Goal: Information Seeking & Learning: Learn about a topic

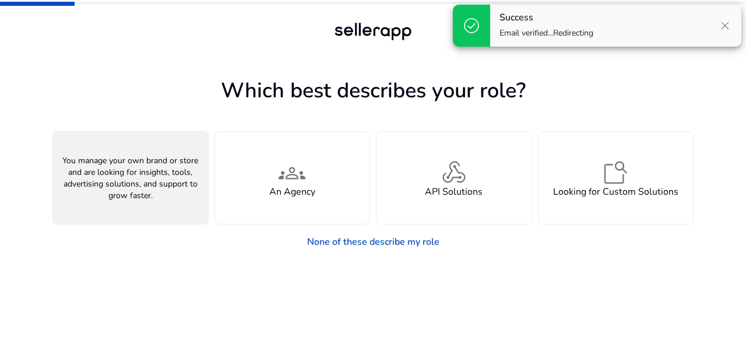
click at [135, 184] on span "person" at bounding box center [131, 173] width 28 height 28
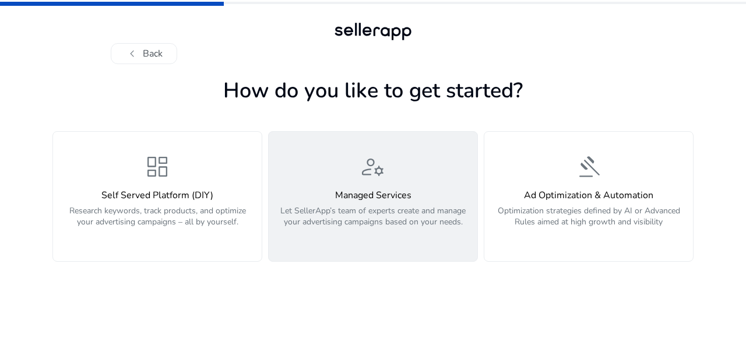
click at [371, 206] on p "Let SellerApp’s team of experts create and manage your advertising campaigns ba…" at bounding box center [373, 222] width 195 height 35
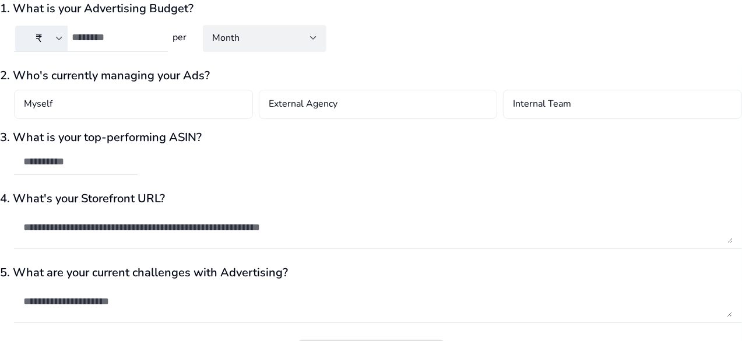
scroll to position [115, 0]
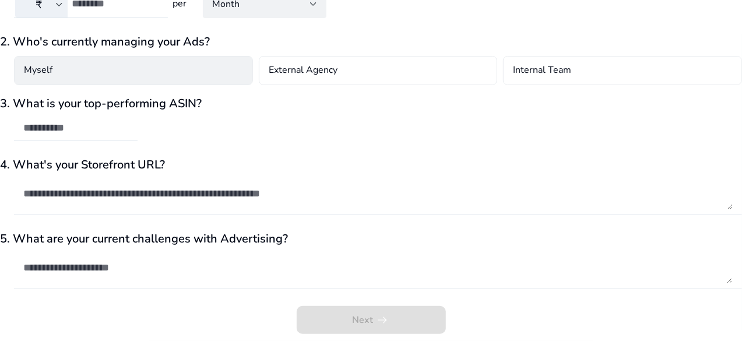
click at [144, 75] on div "Myself" at bounding box center [133, 70] width 239 height 29
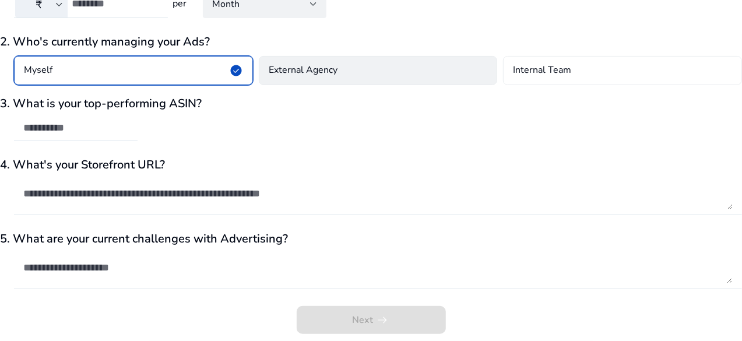
click at [361, 66] on div "External Agency" at bounding box center [378, 70] width 239 height 29
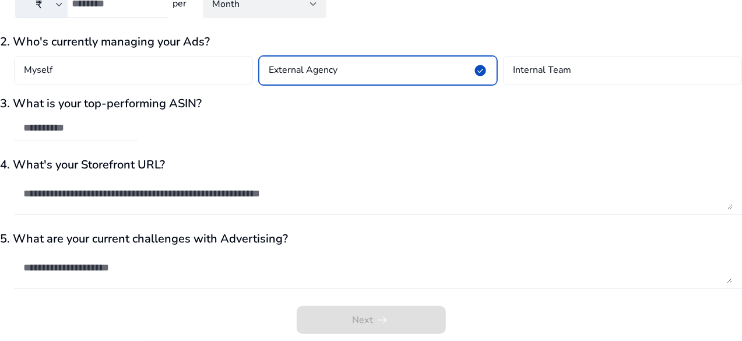
click at [107, 130] on input "text" at bounding box center [75, 127] width 105 height 13
paste input "**********"
type input "**********"
click at [168, 194] on textarea at bounding box center [377, 193] width 709 height 31
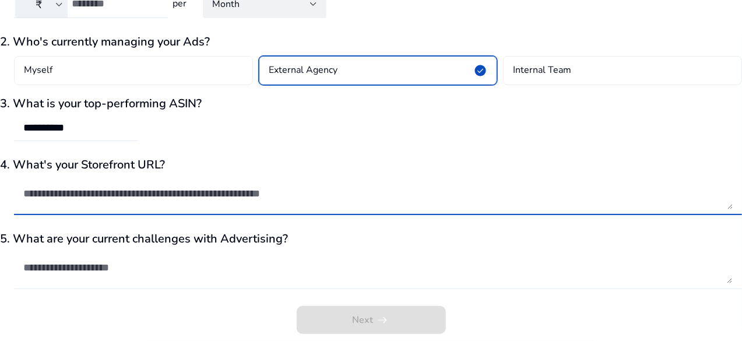
paste textarea "**********"
type textarea "**********"
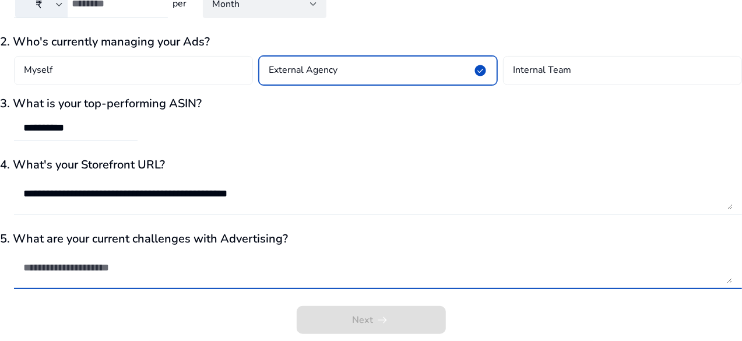
click at [160, 276] on textarea at bounding box center [377, 267] width 709 height 31
type textarea "*******"
click at [551, 310] on div "Next arrow_right_alt" at bounding box center [371, 323] width 742 height 35
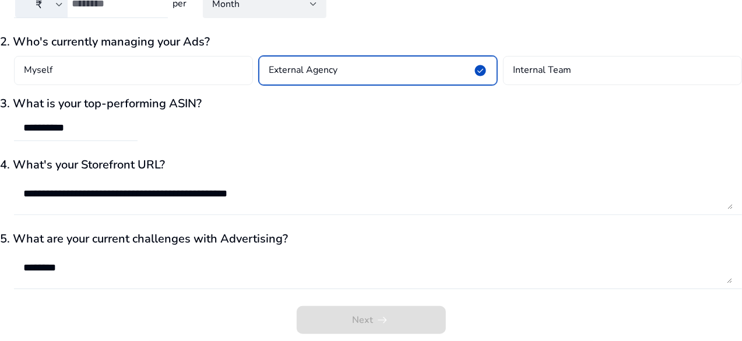
scroll to position [0, 0]
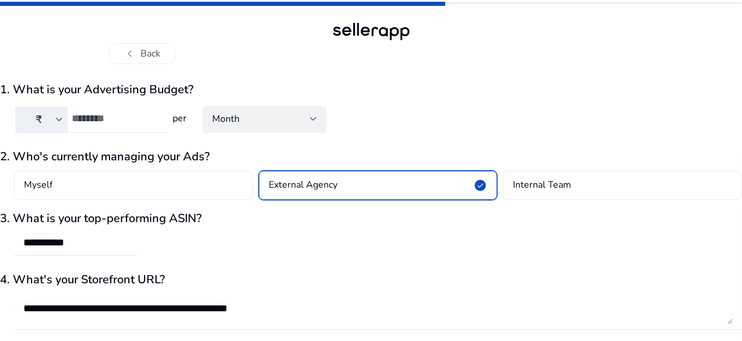
click at [159, 116] on input "number" at bounding box center [115, 118] width 87 height 13
type input "*****"
click at [493, 109] on div "₹ ***** per Month" at bounding box center [371, 123] width 742 height 44
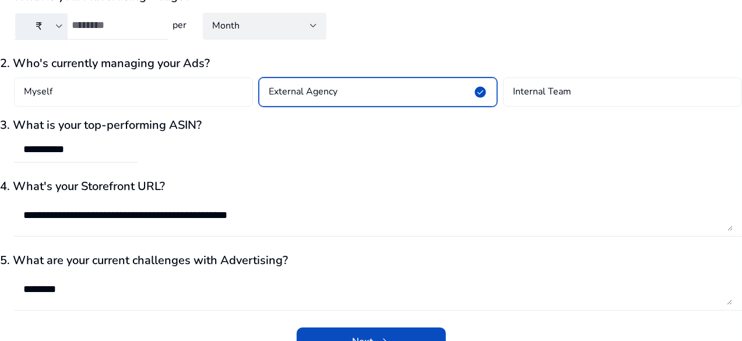
scroll to position [115, 0]
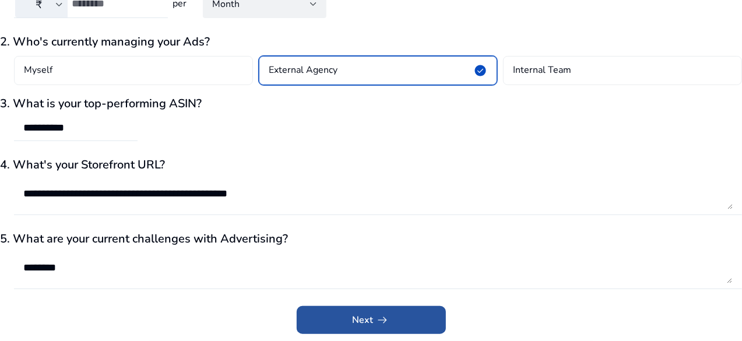
click at [376, 315] on span "arrow_right_alt" at bounding box center [383, 320] width 14 height 14
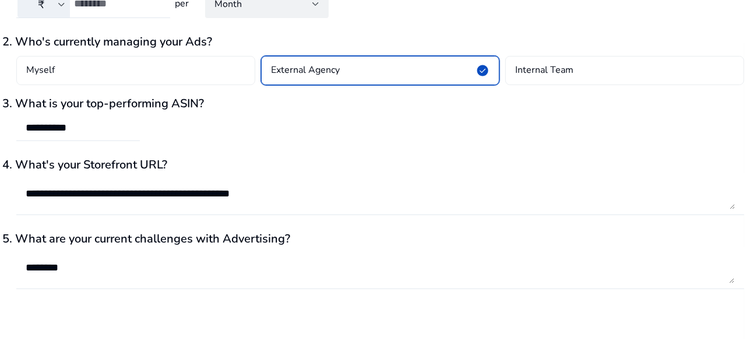
scroll to position [0, 0]
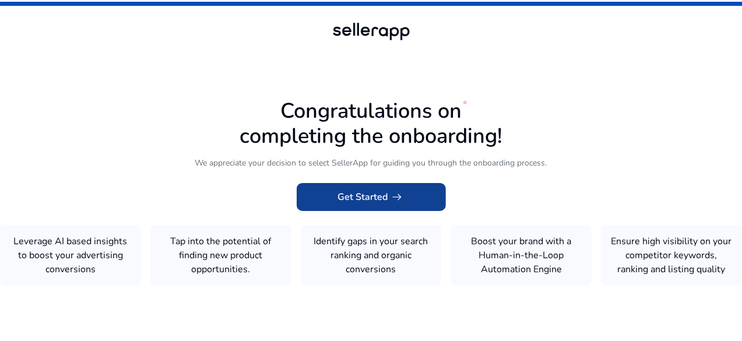
click at [370, 190] on span "Get Started arrow_right_alt" at bounding box center [371, 197] width 66 height 14
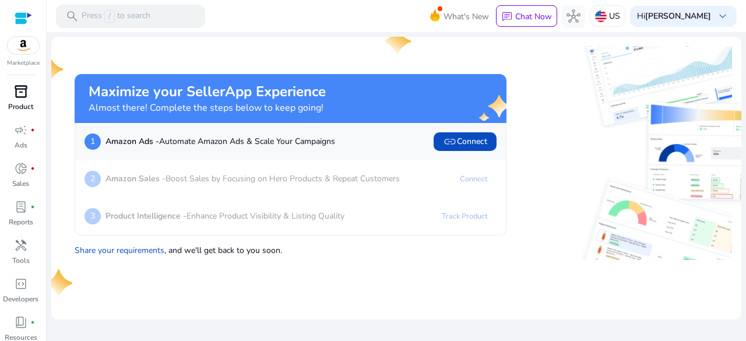
click at [3, 110] on link "inventory_2 Product" at bounding box center [20, 101] width 41 height 38
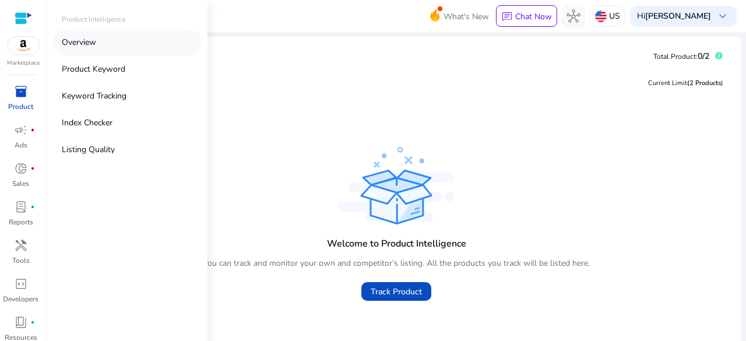
click at [91, 50] on link "Overview" at bounding box center [126, 42] width 149 height 26
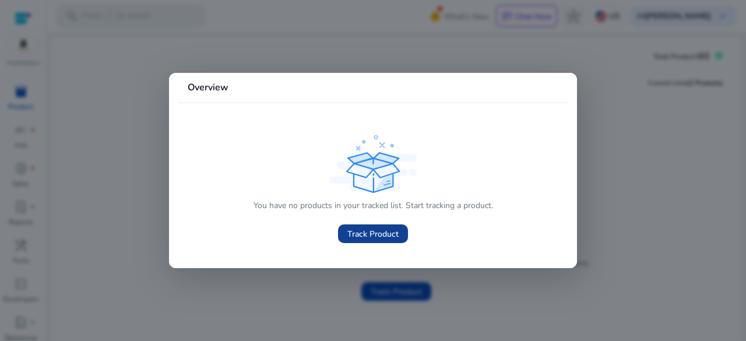
click at [375, 231] on span "Track Product" at bounding box center [372, 234] width 51 height 12
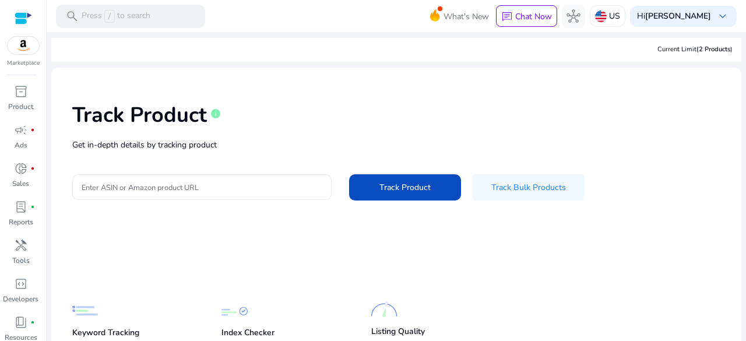
click at [213, 182] on input "Enter ASIN or Amazon product URL" at bounding box center [202, 187] width 241 height 13
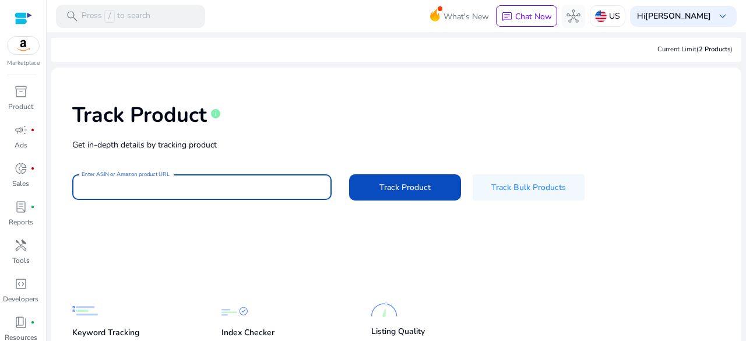
paste input "**********"
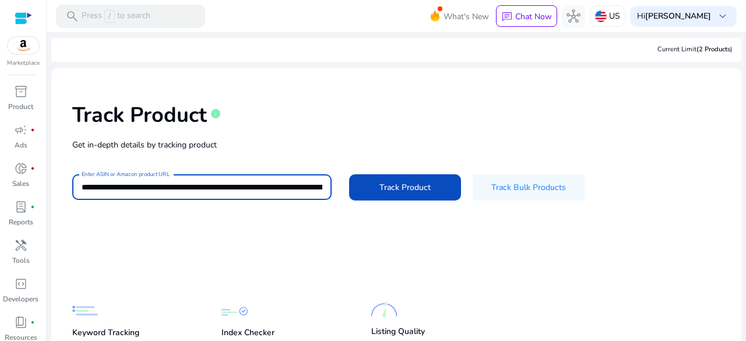
scroll to position [0, 2252]
type input "**********"
click at [400, 191] on span "Track Product" at bounding box center [404, 187] width 51 height 12
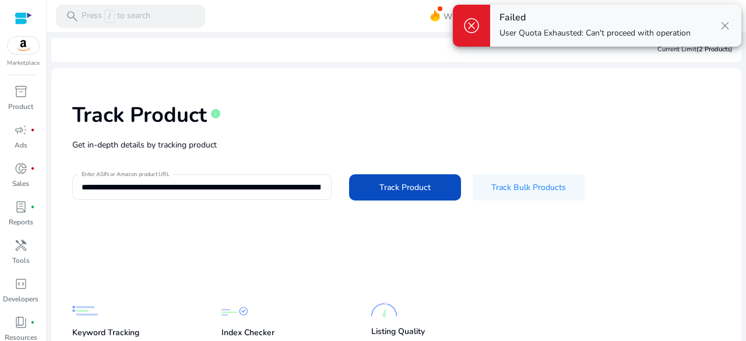
click at [724, 19] on span "close" at bounding box center [725, 26] width 14 height 14
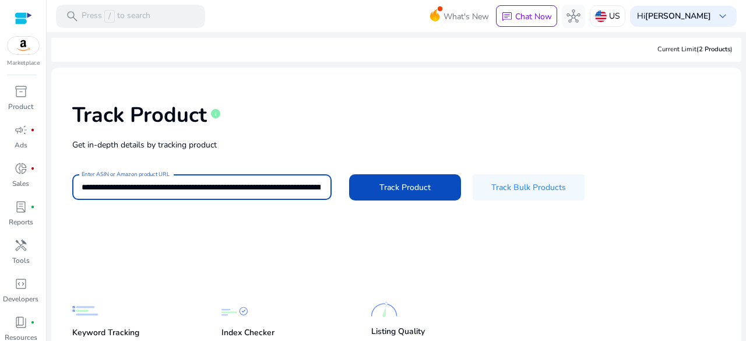
click at [188, 189] on input "**********" at bounding box center [201, 187] width 239 height 13
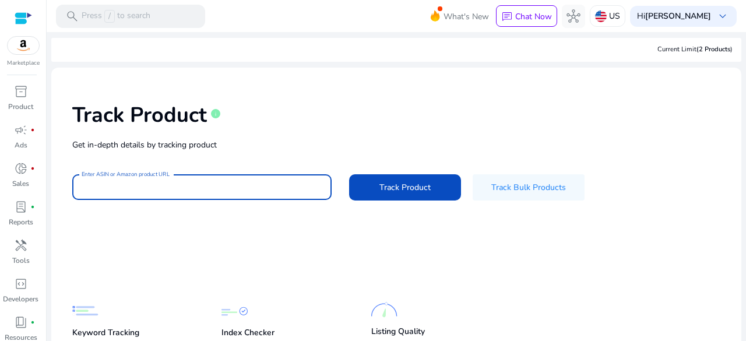
paste input "**********"
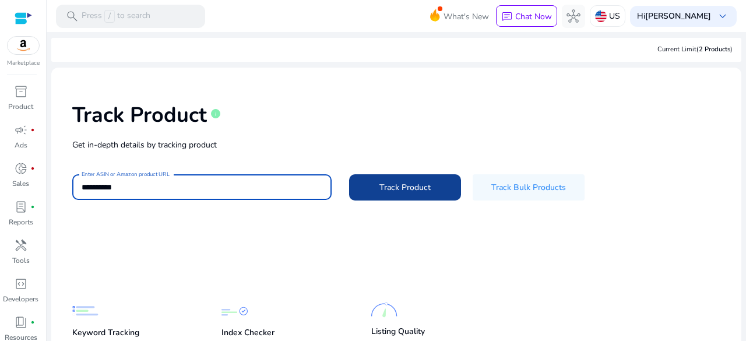
type input "**********"
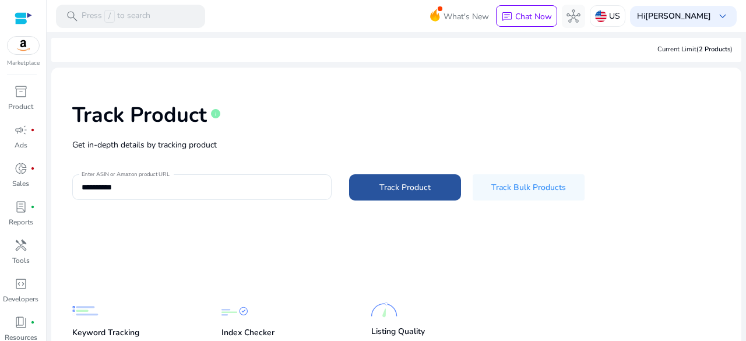
click at [397, 182] on span "Track Product" at bounding box center [404, 187] width 51 height 12
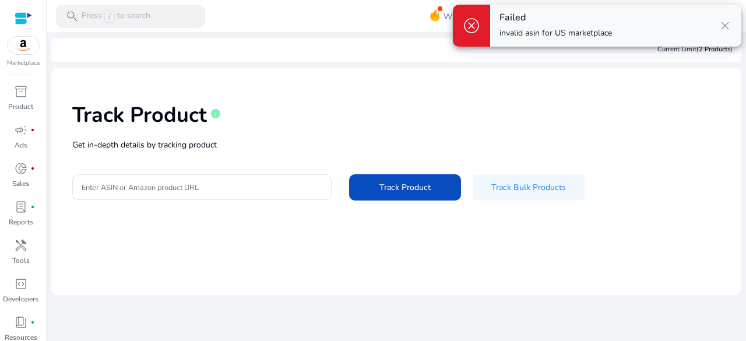
drag, startPoint x: 724, startPoint y: 23, endPoint x: 705, endPoint y: 30, distance: 20.7
click at [724, 23] on span "close" at bounding box center [725, 26] width 14 height 14
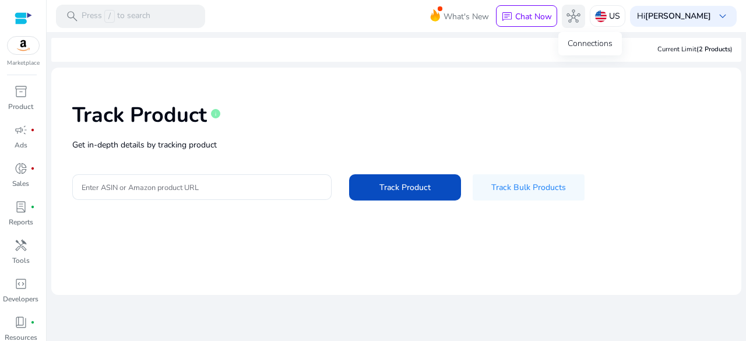
click at [585, 13] on button "hub" at bounding box center [573, 16] width 23 height 23
click at [607, 11] on img at bounding box center [601, 16] width 12 height 12
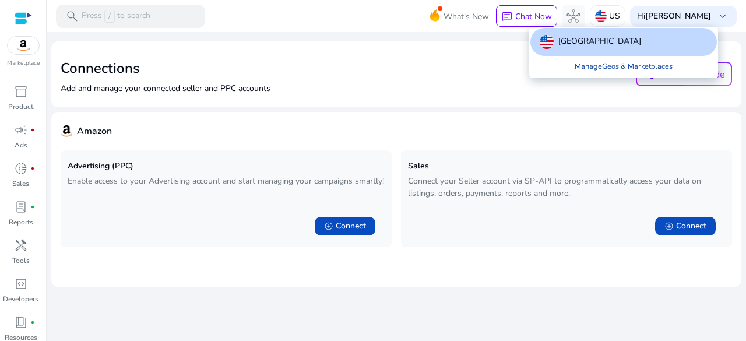
click at [599, 67] on link "Manage Geos & Marketplaces" at bounding box center [623, 66] width 117 height 21
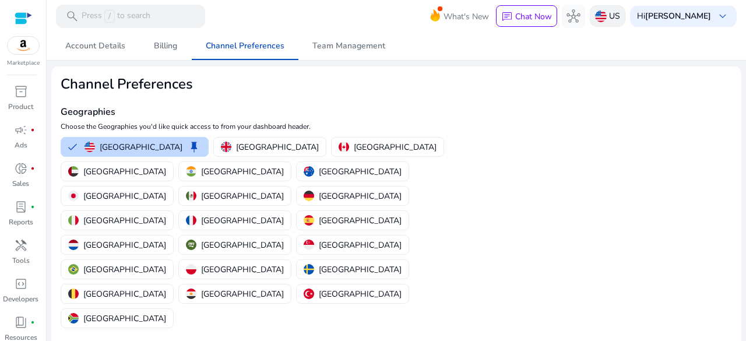
click at [625, 16] on div "US" at bounding box center [608, 16] width 36 height 22
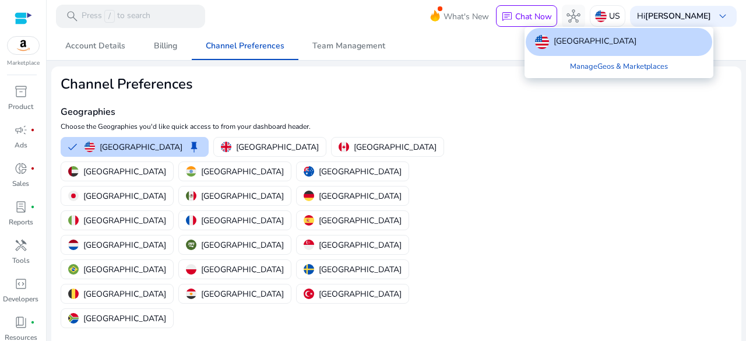
click at [370, 83] on div at bounding box center [373, 170] width 746 height 341
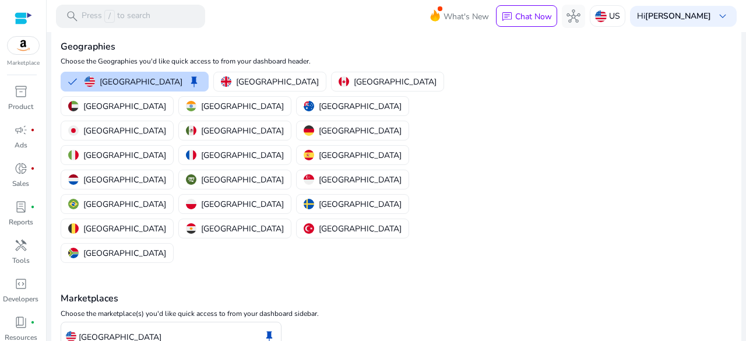
scroll to position [66, 0]
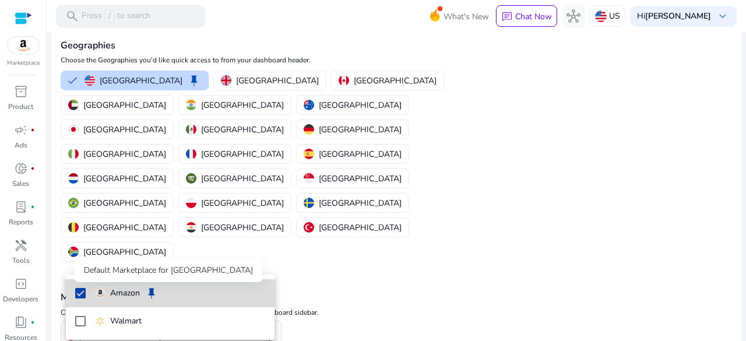
click at [156, 287] on span "keep" at bounding box center [152, 293] width 14 height 14
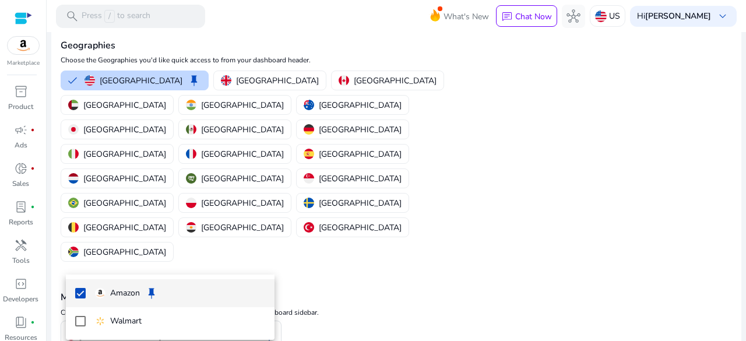
click at [535, 220] on div at bounding box center [373, 170] width 746 height 341
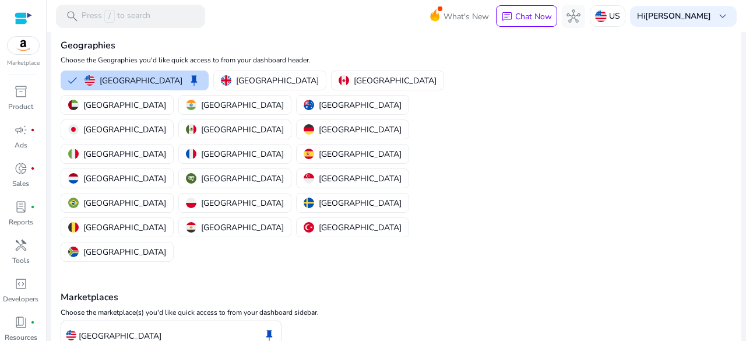
click at [154, 326] on div "United States keep" at bounding box center [171, 336] width 210 height 20
click at [93, 330] on p "[GEOGRAPHIC_DATA]" at bounding box center [120, 336] width 83 height 12
click at [291, 96] on button "[GEOGRAPHIC_DATA]" at bounding box center [235, 105] width 112 height 19
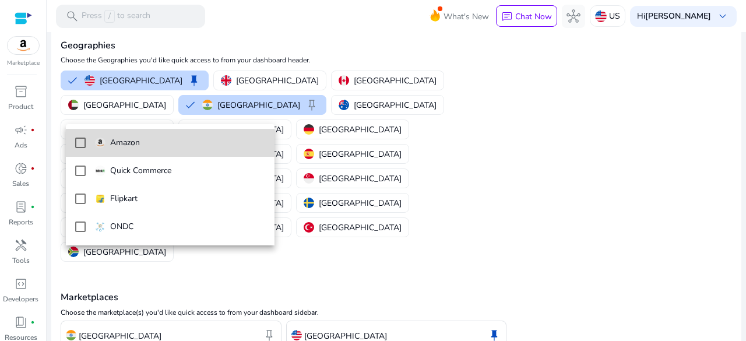
drag, startPoint x: 149, startPoint y: 142, endPoint x: 144, endPoint y: 151, distance: 10.2
click at [148, 142] on span "Amazon" at bounding box center [180, 142] width 171 height 13
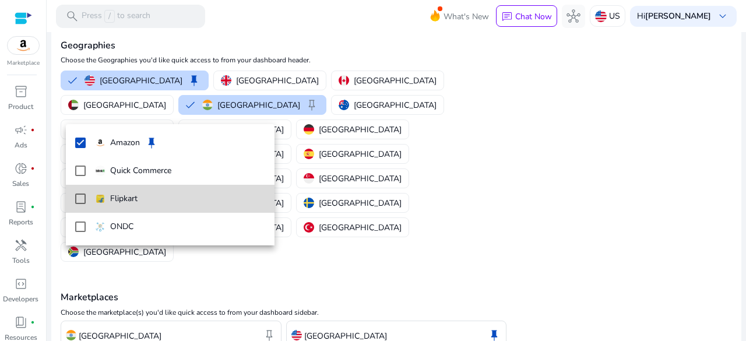
click at [85, 202] on mat-option "Flipkart" at bounding box center [170, 199] width 209 height 28
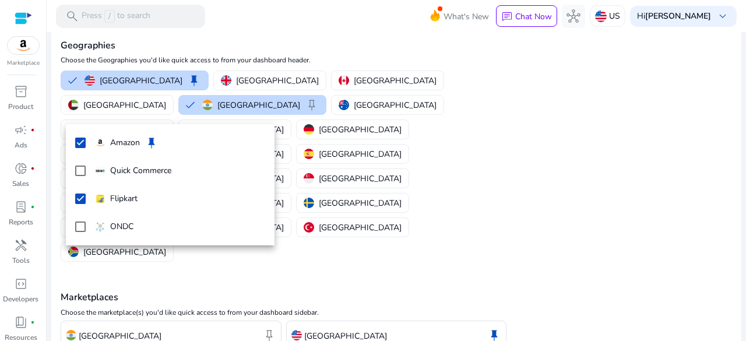
click at [117, 316] on div at bounding box center [373, 170] width 746 height 341
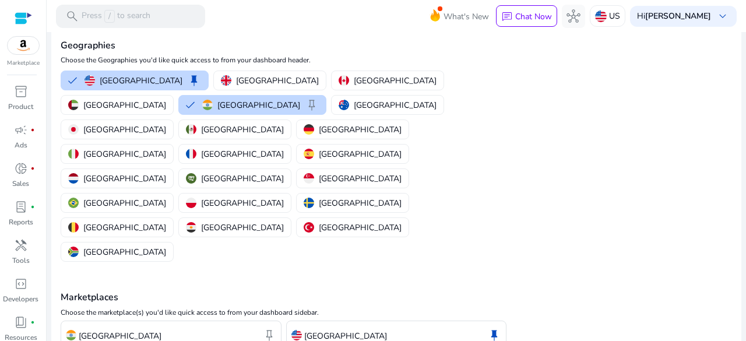
click at [487, 328] on span "keep" at bounding box center [494, 335] width 14 height 14
click at [495, 328] on span "keep" at bounding box center [494, 335] width 14 height 14
click at [269, 328] on span "keep" at bounding box center [269, 335] width 14 height 14
click at [69, 80] on button "United States keep" at bounding box center [134, 80] width 147 height 19
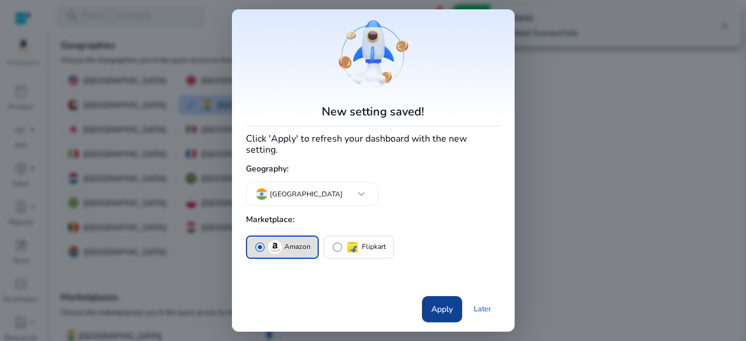
click at [439, 311] on span at bounding box center [442, 309] width 40 height 28
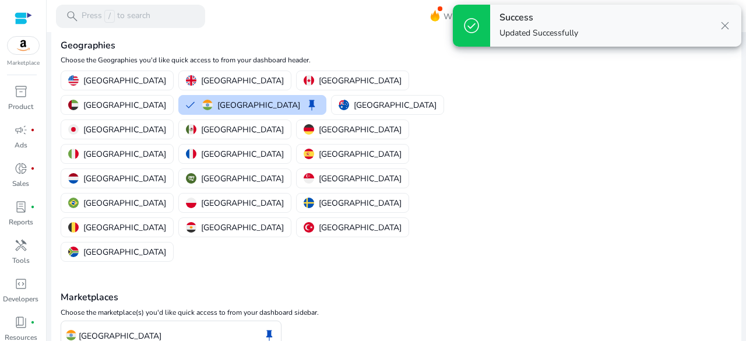
drag, startPoint x: 726, startPoint y: 25, endPoint x: 665, endPoint y: 49, distance: 65.7
click at [726, 27] on span "close" at bounding box center [725, 26] width 14 height 14
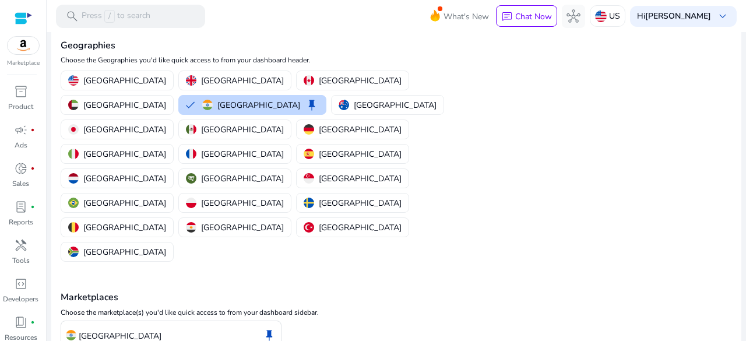
click at [15, 40] on img at bounding box center [23, 45] width 31 height 17
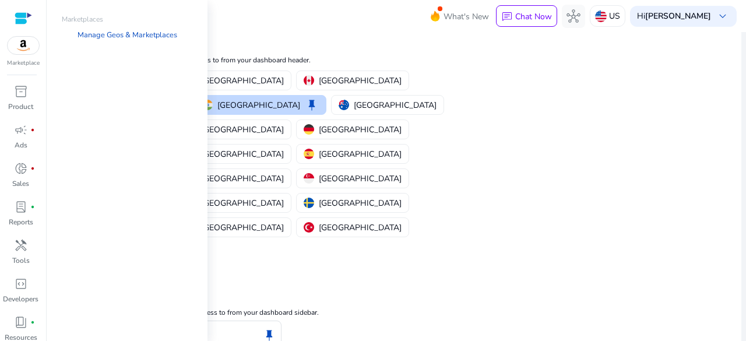
click at [21, 45] on img at bounding box center [23, 45] width 31 height 17
click at [13, 87] on div "inventory_2" at bounding box center [21, 91] width 33 height 19
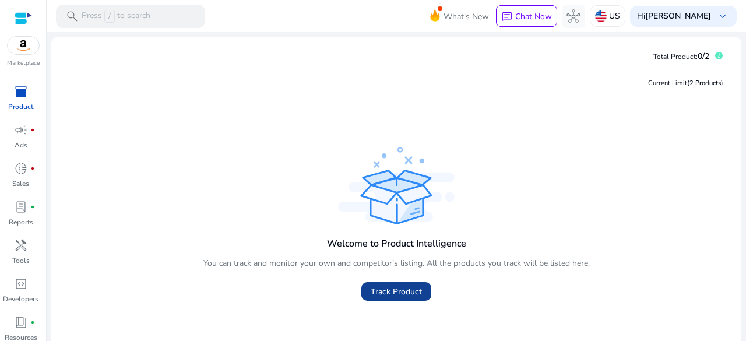
click at [391, 288] on span "Track Product" at bounding box center [396, 292] width 51 height 12
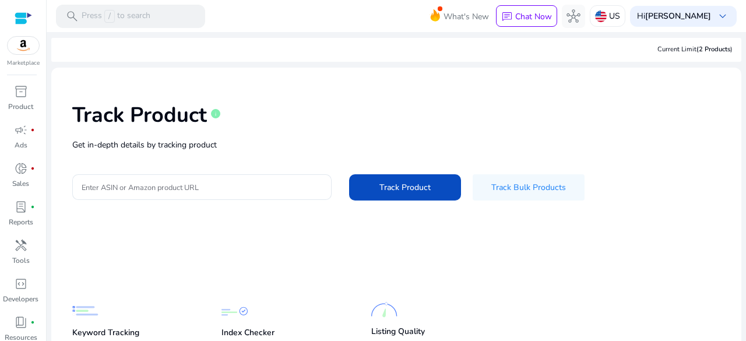
click at [233, 163] on div "Track Product info Get in-depth details by tracking product Enter ASIN or Amazo…" at bounding box center [396, 150] width 671 height 147
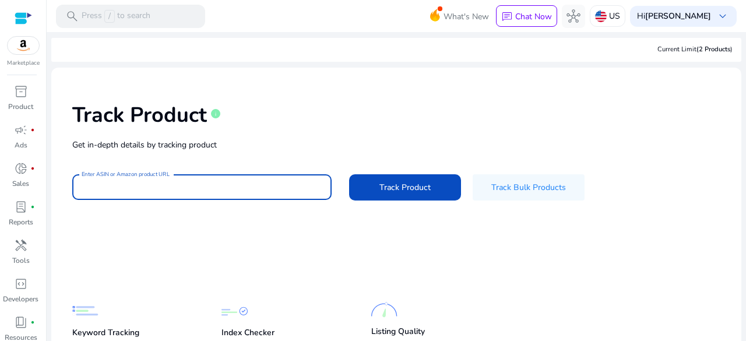
click at [183, 189] on input "Enter ASIN or Amazon product URL" at bounding box center [202, 187] width 241 height 13
paste input "**********"
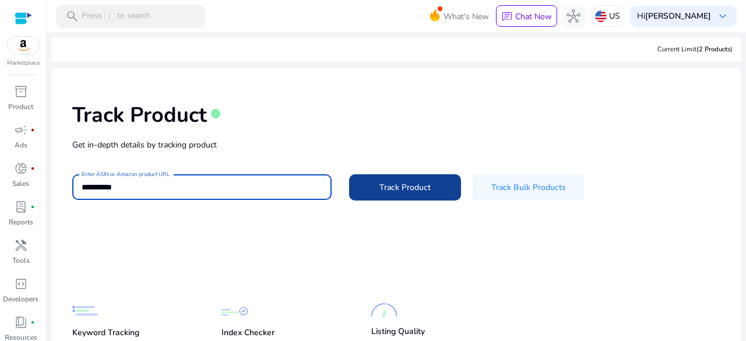
type input "**********"
click at [388, 177] on span at bounding box center [405, 188] width 112 height 28
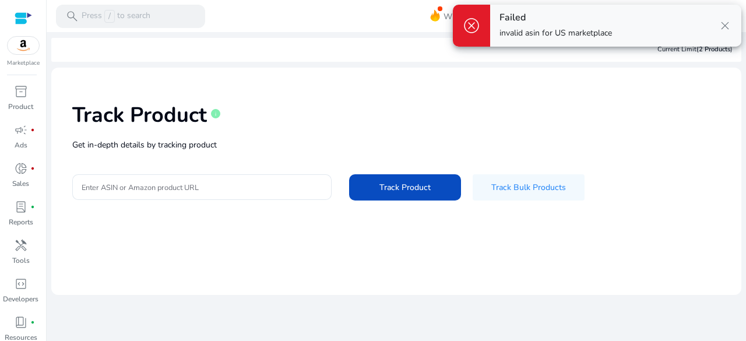
click at [725, 23] on span "close" at bounding box center [725, 26] width 14 height 14
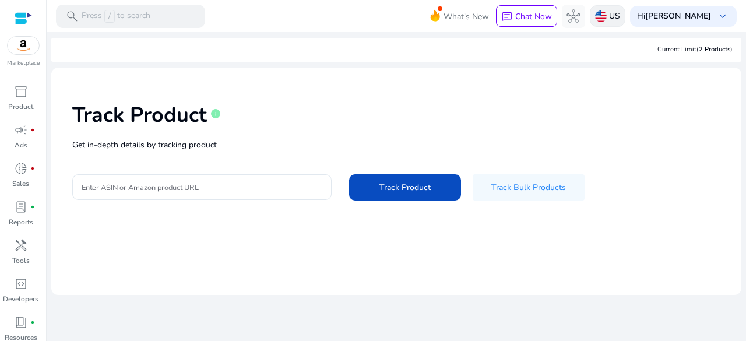
click at [624, 21] on div "US" at bounding box center [608, 16] width 36 height 22
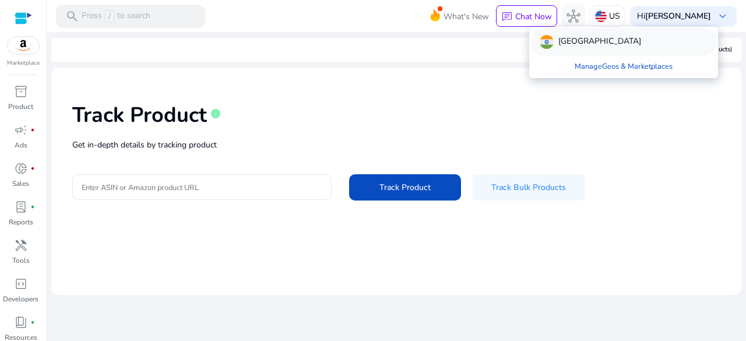
click at [579, 44] on div "[GEOGRAPHIC_DATA]" at bounding box center [623, 42] width 187 height 28
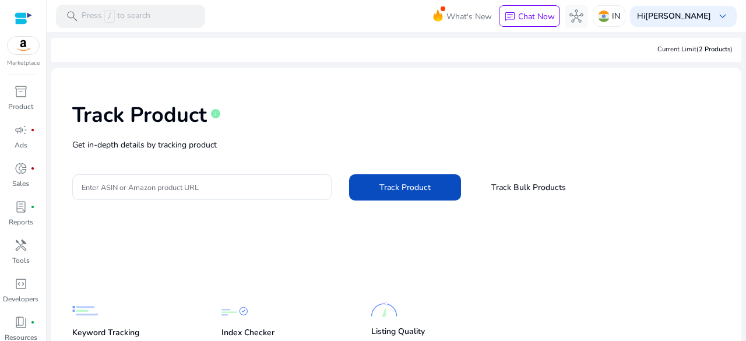
click at [153, 156] on div "Track Product info Get in-depth details by tracking product Enter ASIN or Amazo…" at bounding box center [396, 150] width 671 height 147
drag, startPoint x: 146, startPoint y: 171, endPoint x: 141, endPoint y: 200, distance: 29.0
click at [147, 173] on div "Track Product info Get in-depth details by tracking product Enter ASIN or Amazo…" at bounding box center [396, 150] width 671 height 147
drag, startPoint x: 141, startPoint y: 200, endPoint x: 136, endPoint y: 192, distance: 9.7
click at [136, 196] on div "Enter ASIN or Amazon product URL Track Product Track Bulk Products" at bounding box center [396, 187] width 648 height 26
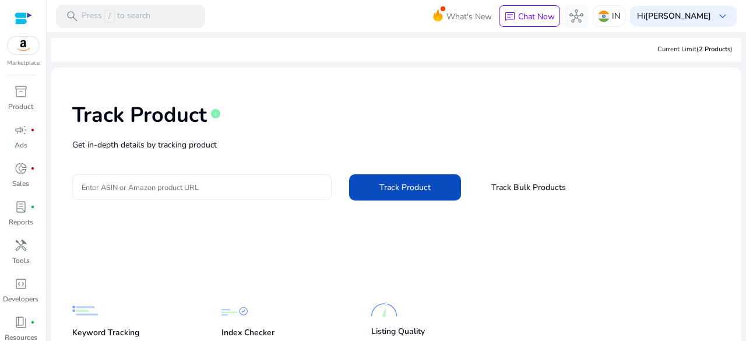
click at [136, 190] on input "Enter ASIN or Amazon product URL" at bounding box center [202, 187] width 241 height 13
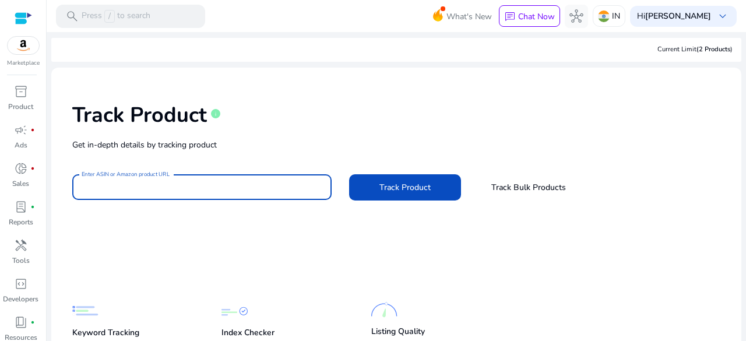
paste input "**********"
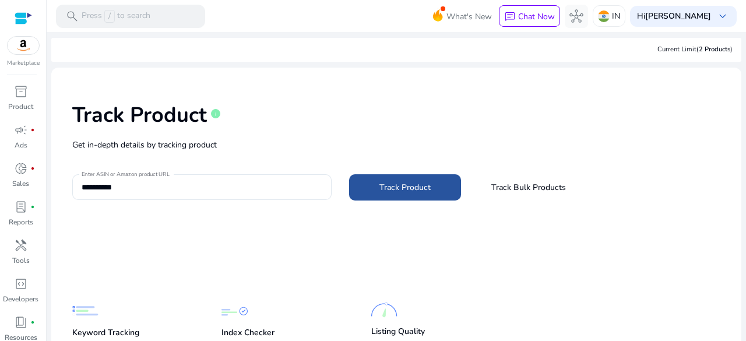
click at [437, 194] on span at bounding box center [405, 188] width 112 height 28
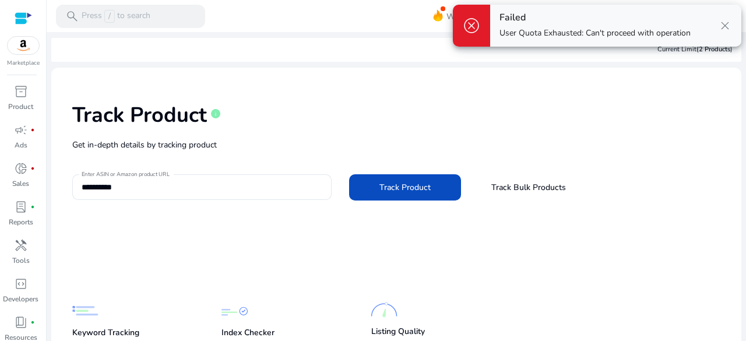
click at [727, 23] on span "close" at bounding box center [725, 26] width 14 height 14
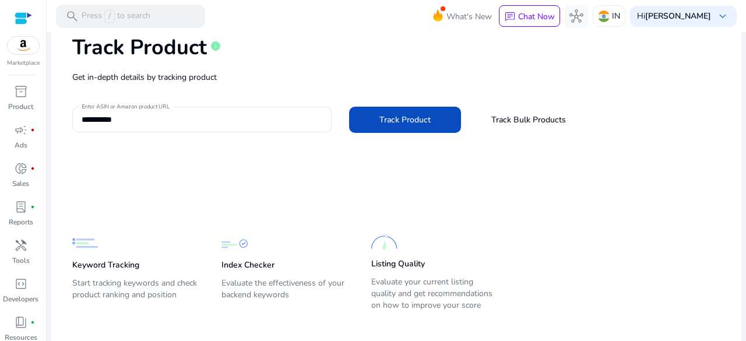
scroll to position [79, 0]
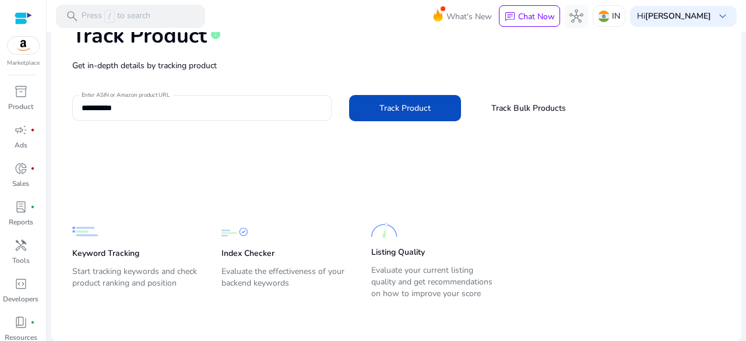
click at [391, 265] on p "Evaluate your current listing quality and get recommendations on how to improve…" at bounding box center [434, 282] width 126 height 35
click at [221, 112] on input "**********" at bounding box center [202, 107] width 241 height 13
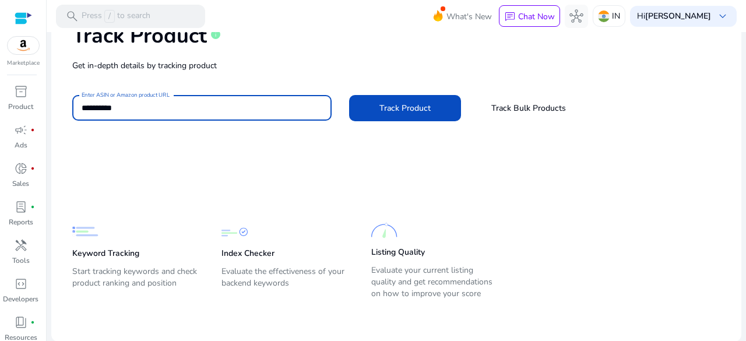
click at [221, 112] on input "**********" at bounding box center [202, 107] width 241 height 13
paste input "**********"
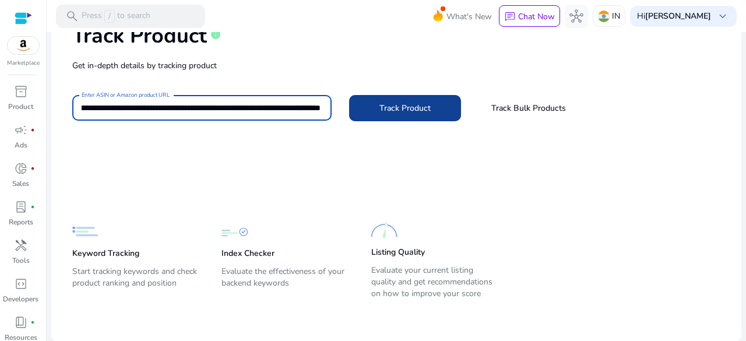
type input "**********"
click at [403, 110] on span "Track Product" at bounding box center [404, 108] width 51 height 12
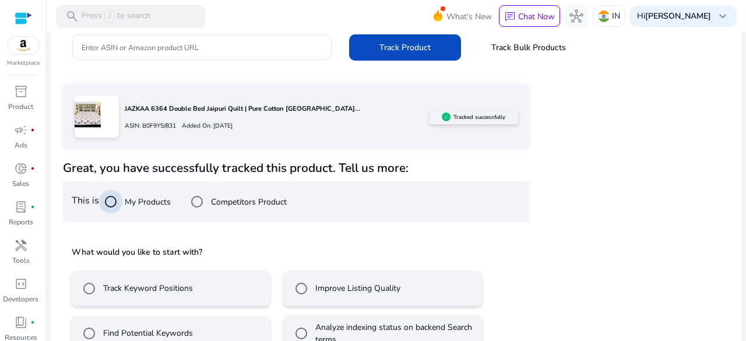
scroll to position [167, 0]
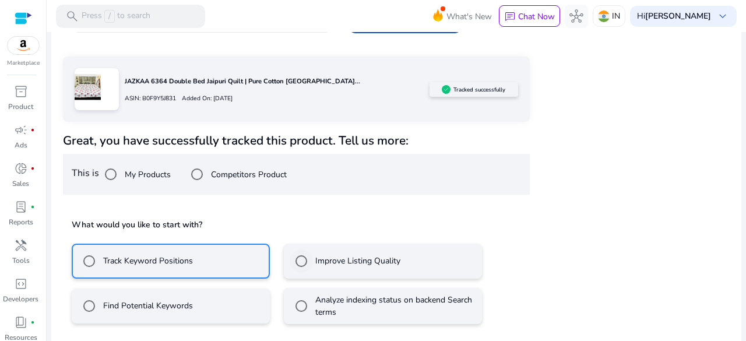
click at [327, 271] on div "Improve Listing Quality" at bounding box center [345, 260] width 111 height 23
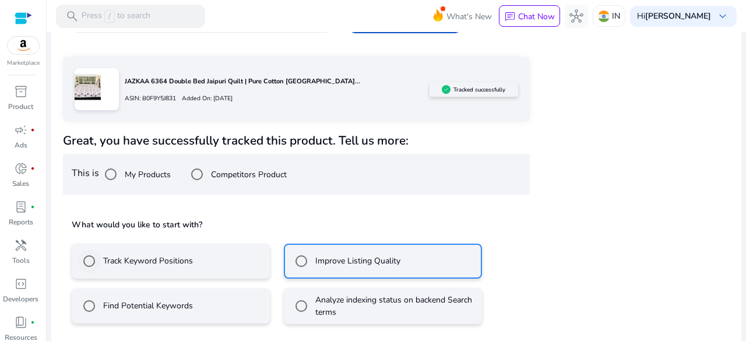
click at [157, 262] on label "Track Keyword Positions" at bounding box center [147, 261] width 92 height 12
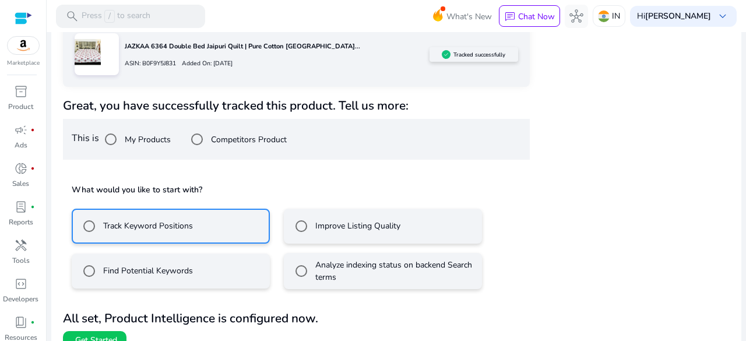
click at [375, 270] on mat-radio-button "Analyze indexing status on backend Search terms" at bounding box center [383, 271] width 198 height 36
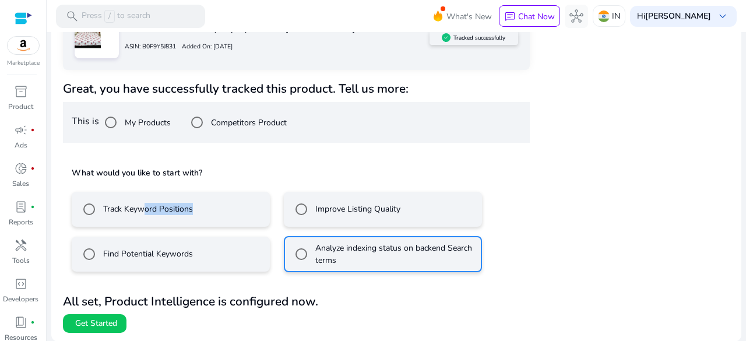
click at [146, 224] on mat-radio-button "Track Keyword Positions" at bounding box center [171, 209] width 198 height 35
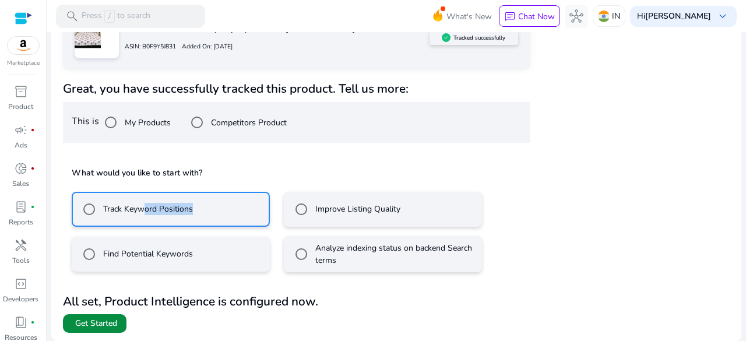
click at [104, 328] on span "Get Started" at bounding box center [96, 324] width 42 height 12
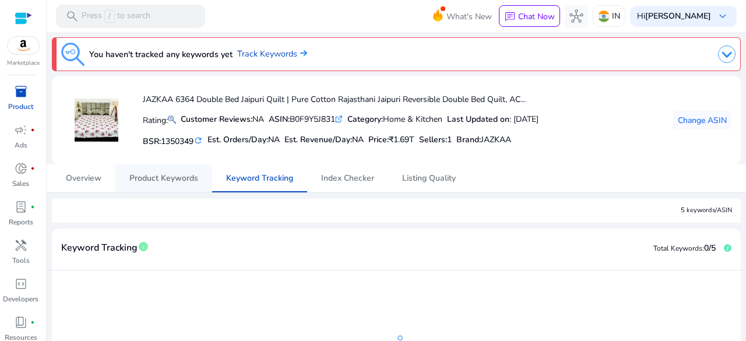
click at [164, 178] on span "Product Keywords" at bounding box center [163, 178] width 69 height 8
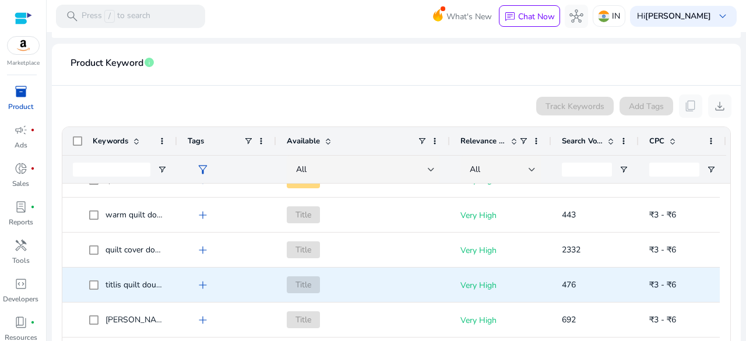
scroll to position [583, 0]
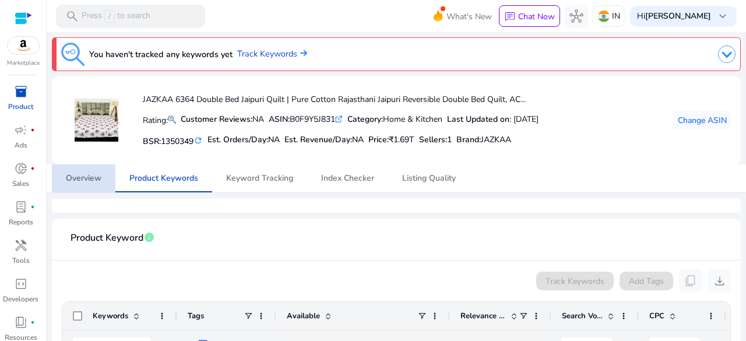
click at [106, 181] on link "Overview" at bounding box center [84, 178] width 64 height 28
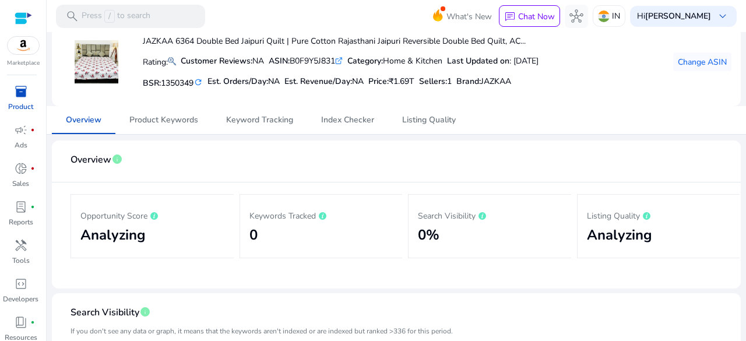
click at [154, 236] on h2 "Analyzing" at bounding box center [152, 235] width 144 height 17
click at [342, 234] on h2 "0" at bounding box center [321, 235] width 144 height 17
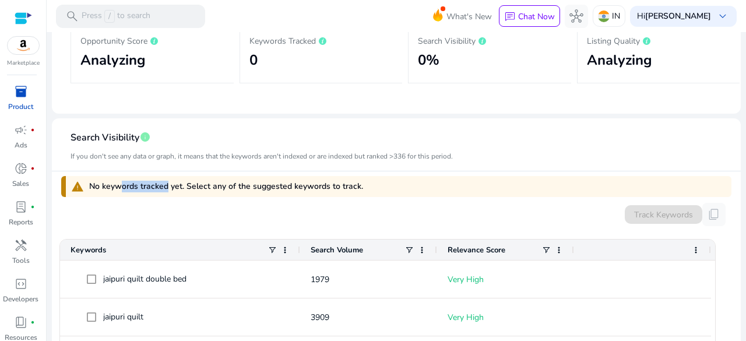
drag, startPoint x: 112, startPoint y: 185, endPoint x: 220, endPoint y: 187, distance: 107.3
click at [217, 187] on span "No keywords tracked yet. Select any of the suggested keywords to track." at bounding box center [226, 187] width 274 height 12
click at [228, 189] on span "No keywords tracked yet. Select any of the suggested keywords to track." at bounding box center [226, 187] width 274 height 12
click at [318, 181] on span "No keywords tracked yet. Select any of the suggested keywords to track." at bounding box center [226, 187] width 274 height 12
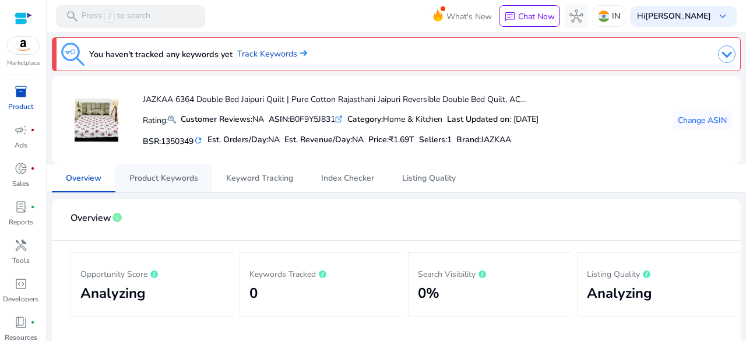
click at [180, 185] on span "Product Keywords" at bounding box center [163, 178] width 69 height 28
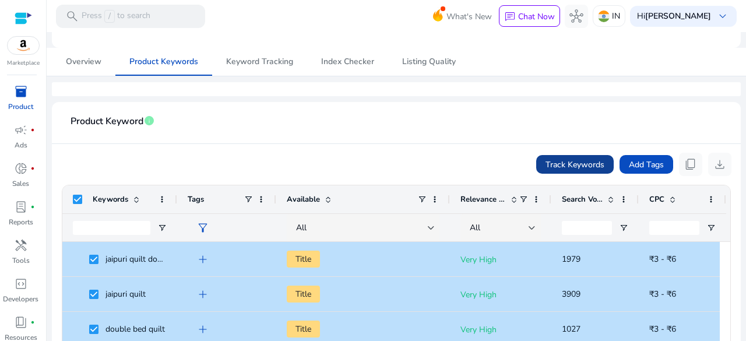
click at [589, 164] on span "Track Keywords" at bounding box center [575, 165] width 59 height 12
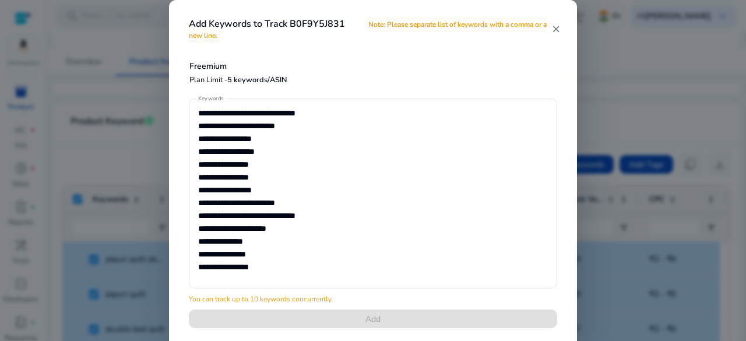
click at [396, 301] on div at bounding box center [373, 295] width 368 height 12
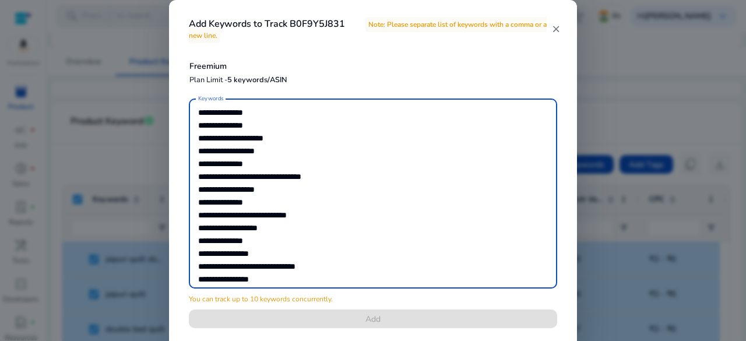
drag, startPoint x: 284, startPoint y: 269, endPoint x: 192, endPoint y: 173, distance: 133.6
click at [192, 173] on div "Keywords" at bounding box center [373, 193] width 368 height 190
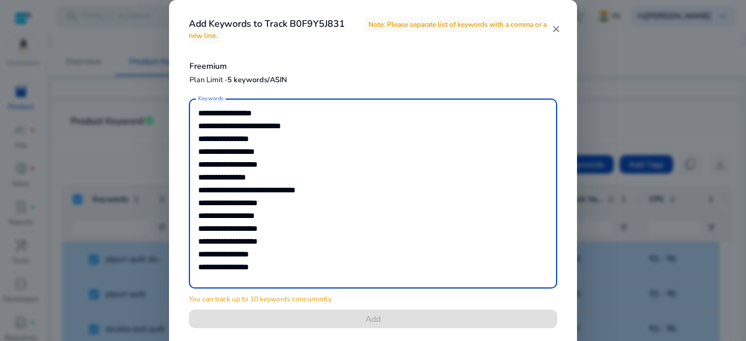
click at [244, 163] on textarea "Keywords" at bounding box center [373, 193] width 350 height 178
drag, startPoint x: 198, startPoint y: 273, endPoint x: 423, endPoint y: 337, distance: 233.9
click at [423, 337] on div "Keywords You can track up to 10 keywords concurrently. Add" at bounding box center [373, 220] width 396 height 244
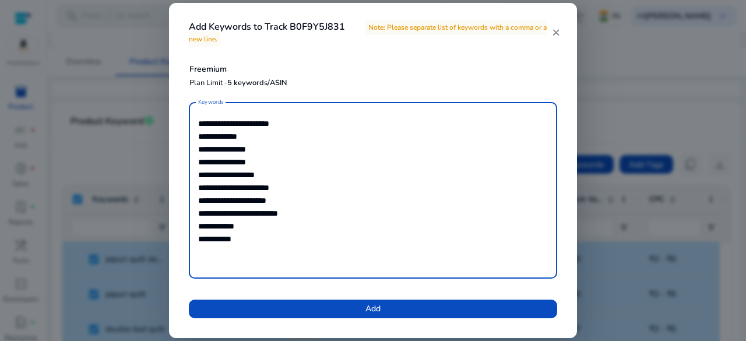
click at [240, 240] on textarea "**********" at bounding box center [373, 190] width 350 height 165
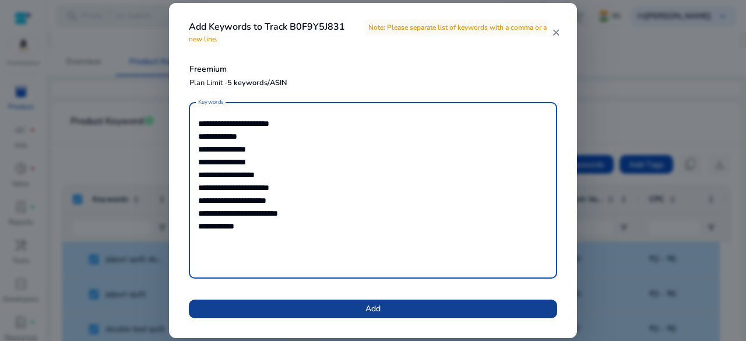
type textarea "**********"
click at [354, 308] on span at bounding box center [373, 309] width 368 height 28
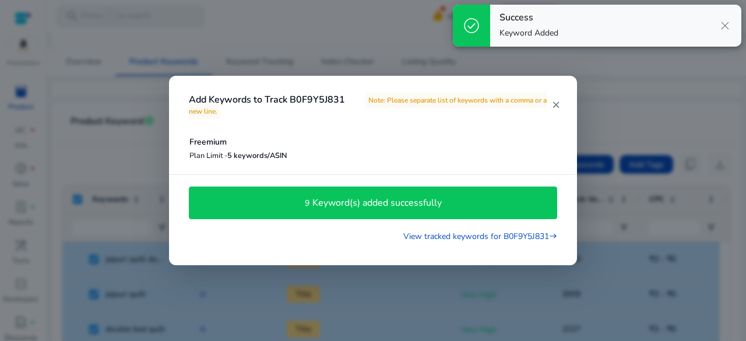
drag, startPoint x: 352, startPoint y: 206, endPoint x: 375, endPoint y: 199, distance: 24.3
click at [351, 206] on h4 "Keyword(s) added successfully" at bounding box center [376, 203] width 129 height 11
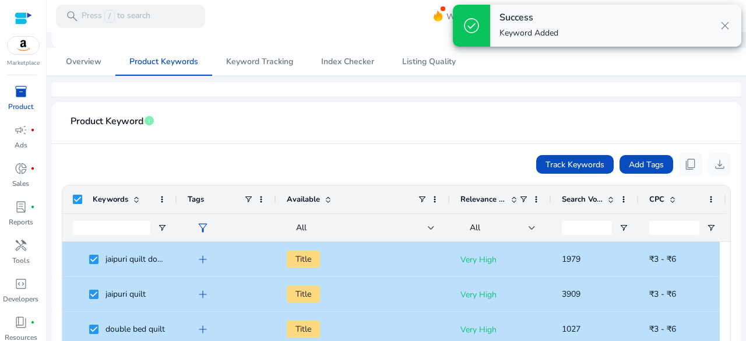
click at [557, 102] on mat-card "Product Keyword info Track Keywords Add Tags content_copy download Press ENTER …" at bounding box center [396, 276] width 689 height 349
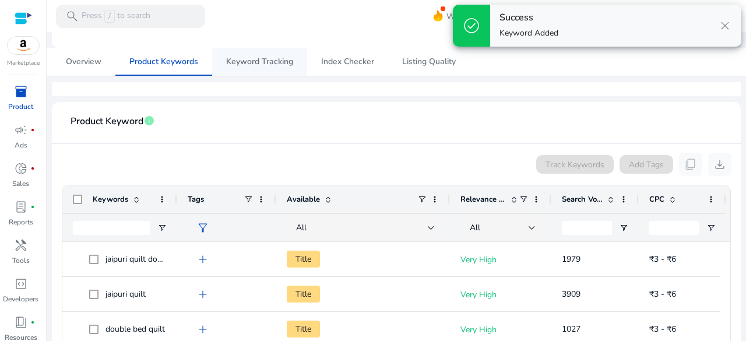
click at [261, 58] on span "Keyword Tracking" at bounding box center [259, 62] width 67 height 8
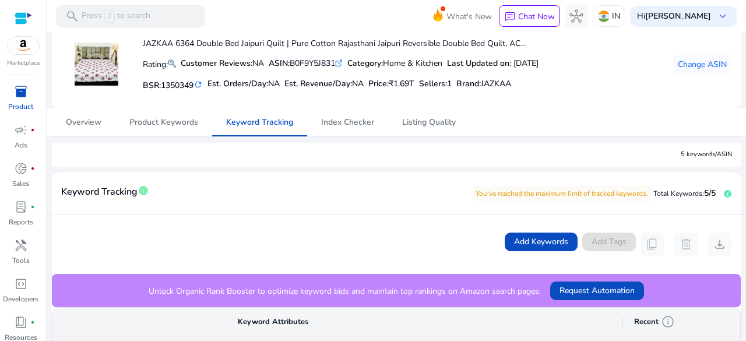
scroll to position [51, 0]
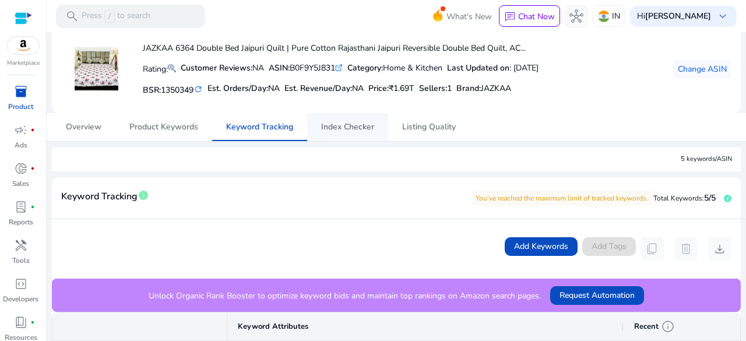
click at [353, 132] on span "Index Checker" at bounding box center [347, 127] width 53 height 28
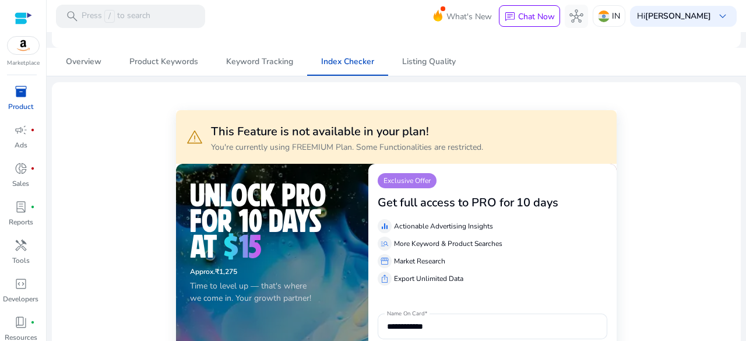
scroll to position [68, 0]
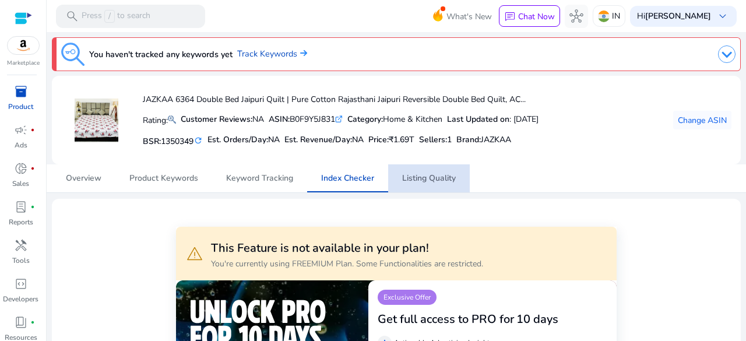
click at [431, 171] on span "Listing Quality" at bounding box center [429, 178] width 54 height 28
drag, startPoint x: 395, startPoint y: 140, endPoint x: 437, endPoint y: 139, distance: 42.0
click at [427, 140] on div "BSR: 1350349 refresh Est. Orders/Day: NA Est. Revenue/Day: NA Price: ₹1.69T Sel…" at bounding box center [341, 140] width 396 height 20
click at [451, 138] on h5 "Sellers: 1" at bounding box center [435, 140] width 33 height 10
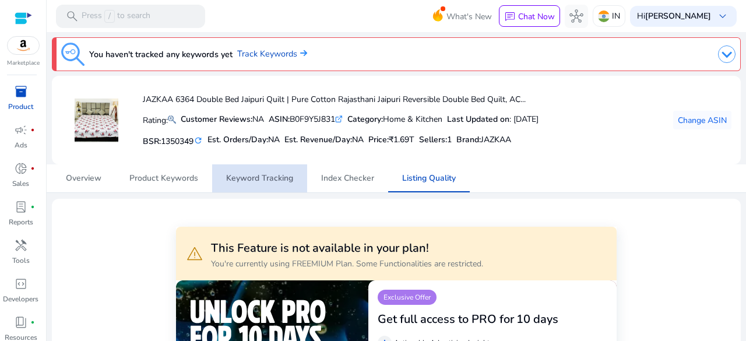
click at [266, 177] on span "Keyword Tracking" at bounding box center [259, 178] width 67 height 8
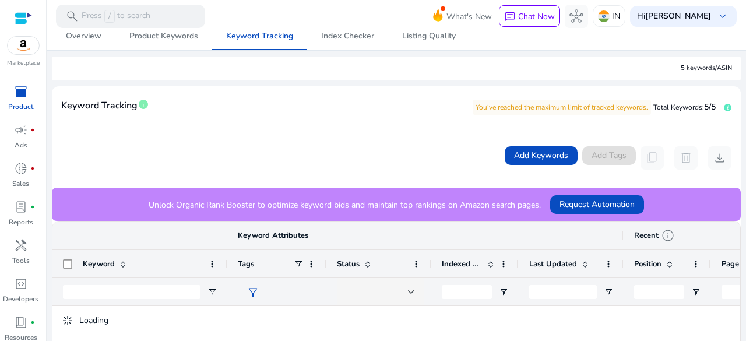
scroll to position [175, 0]
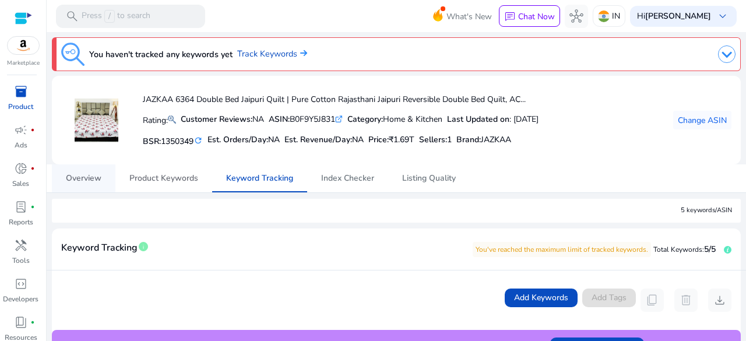
click at [137, 181] on span "Product Keywords" at bounding box center [163, 178] width 69 height 8
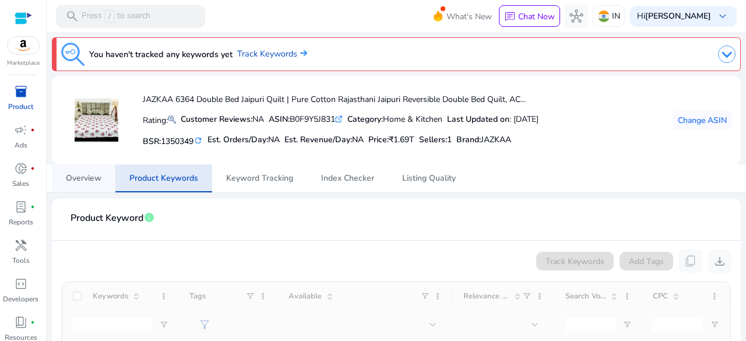
click at [87, 179] on span "Overview" at bounding box center [84, 178] width 36 height 8
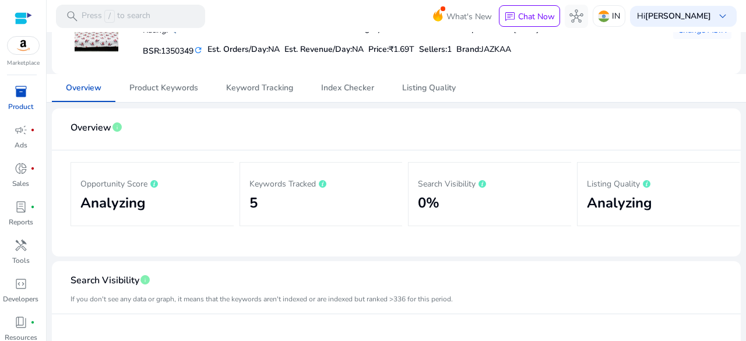
scroll to position [117, 0]
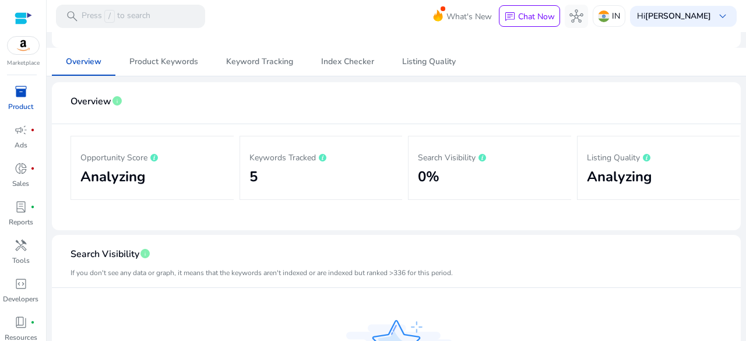
click at [264, 168] on h2 "5" at bounding box center [321, 176] width 144 height 17
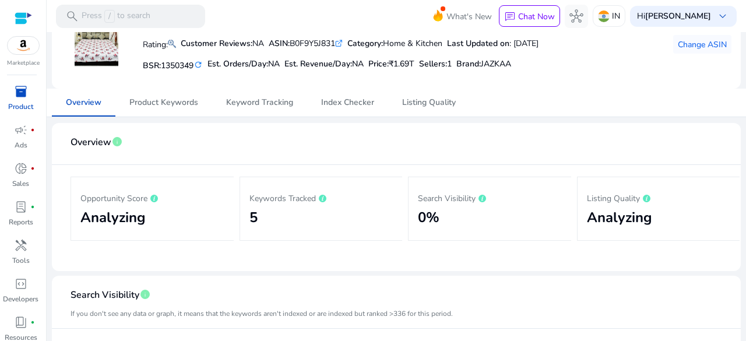
scroll to position [0, 0]
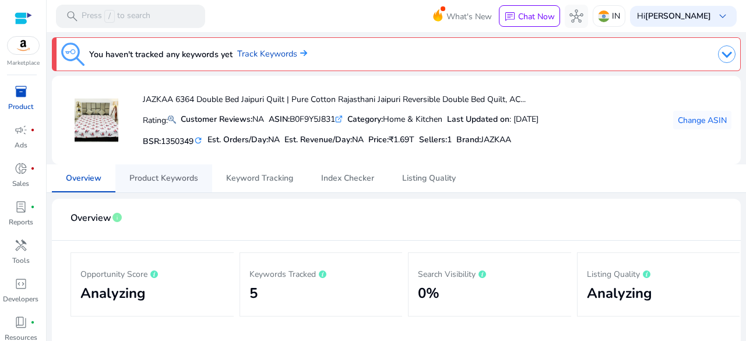
click at [133, 181] on span "Product Keywords" at bounding box center [163, 178] width 69 height 8
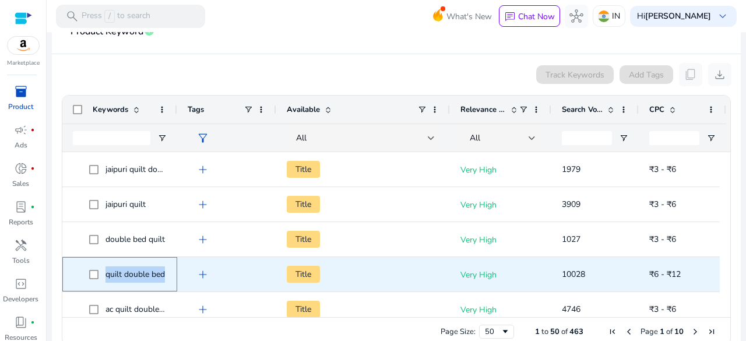
drag, startPoint x: 169, startPoint y: 272, endPoint x: 82, endPoint y: 264, distance: 87.8
click at [82, 264] on div "quilt double bed" at bounding box center [119, 274] width 115 height 34
copy span "quilt double bed"
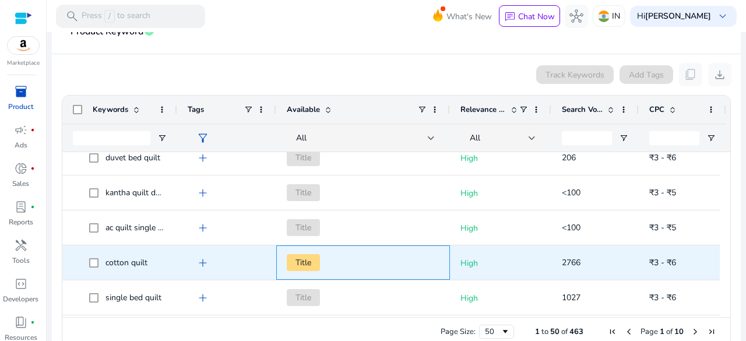
click at [308, 261] on span "Title" at bounding box center [303, 262] width 33 height 17
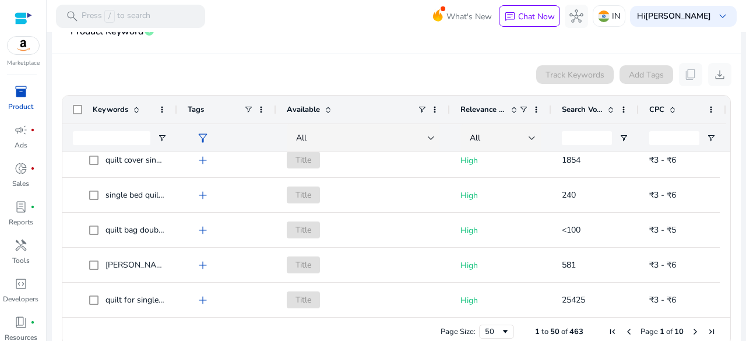
click at [308, 108] on span "Available" at bounding box center [303, 109] width 33 height 10
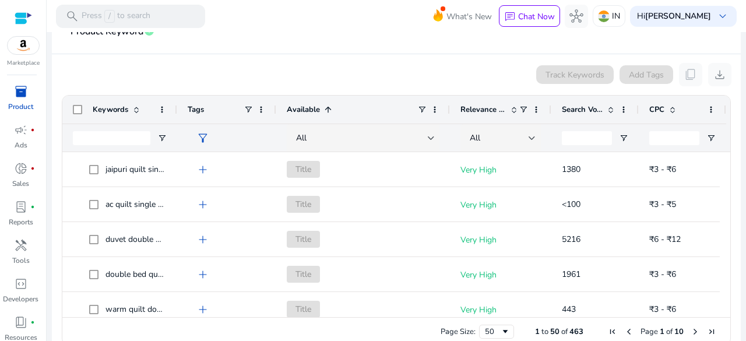
click at [323, 113] on span at bounding box center [327, 109] width 9 height 9
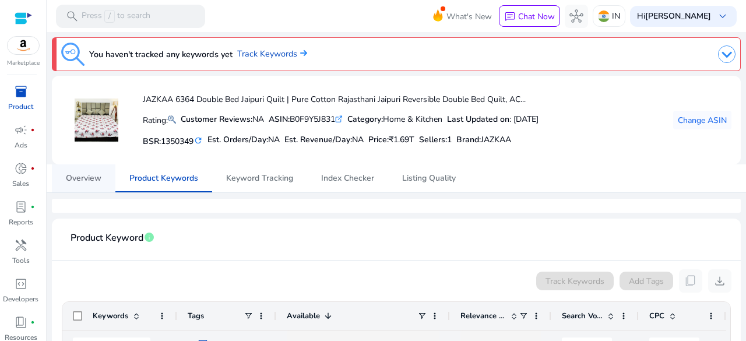
click at [82, 184] on span "Overview" at bounding box center [84, 178] width 36 height 28
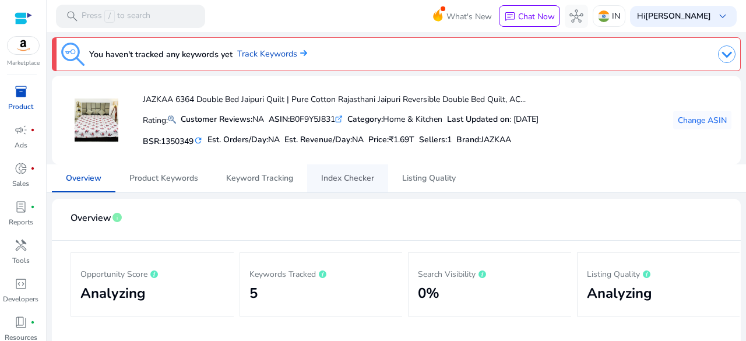
click at [358, 183] on span "Index Checker" at bounding box center [347, 178] width 53 height 28
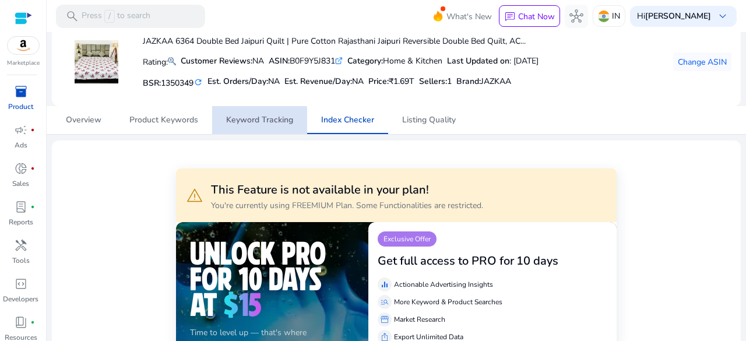
click at [244, 127] on span "Keyword Tracking" at bounding box center [259, 120] width 67 height 28
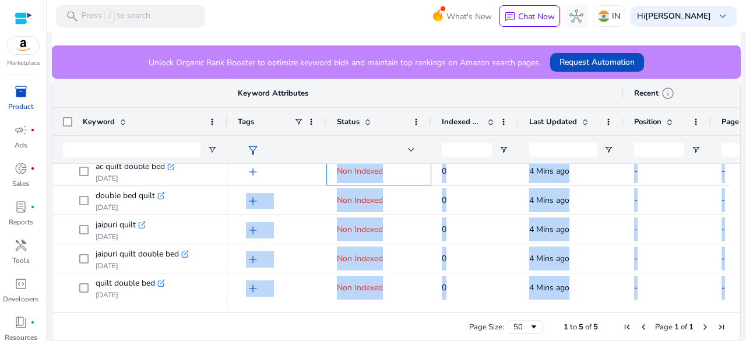
drag, startPoint x: 335, startPoint y: 175, endPoint x: 393, endPoint y: 323, distance: 159.1
click at [392, 323] on div "Drag here to set row groups Drag here to set column labels Keyword Keyword Attr…" at bounding box center [396, 210] width 689 height 262
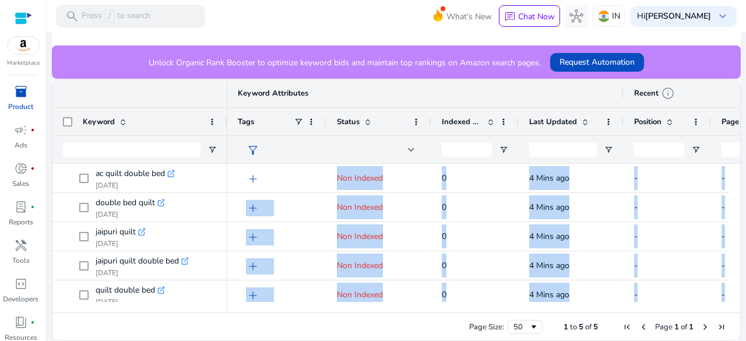
click at [370, 39] on div "Add Keywords Add Tags content_copy delete download" at bounding box center [396, 15] width 689 height 59
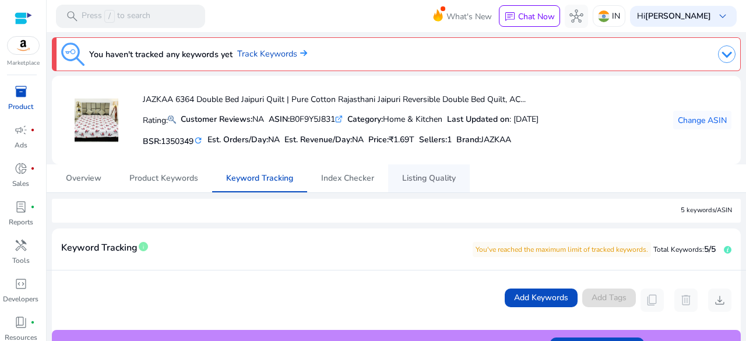
click at [437, 176] on span "Listing Quality" at bounding box center [429, 178] width 54 height 8
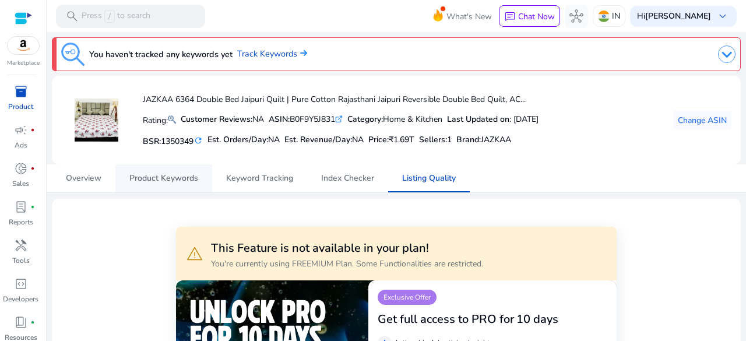
click at [169, 184] on span "Product Keywords" at bounding box center [163, 178] width 69 height 28
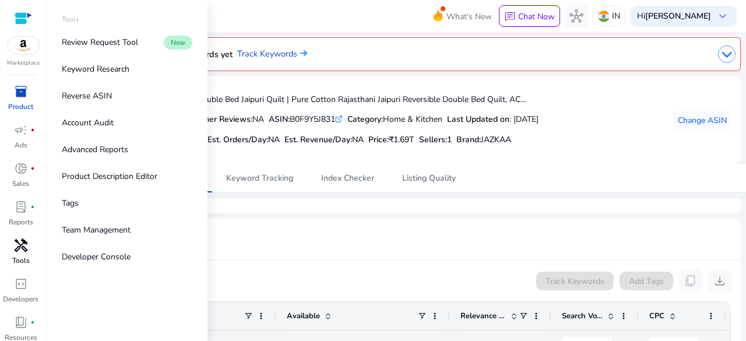
click at [18, 247] on span "handyman" at bounding box center [21, 245] width 14 height 14
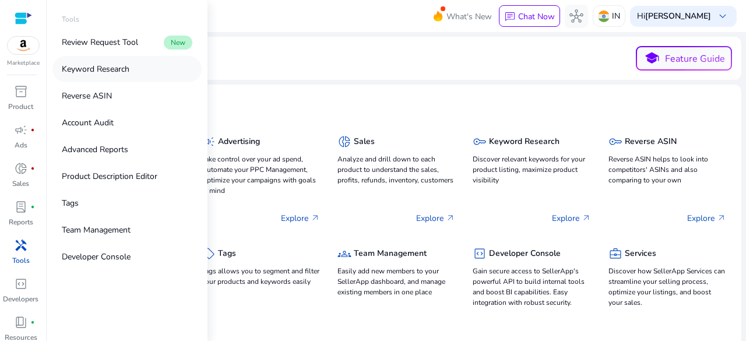
click at [112, 69] on p "Keyword Research" at bounding box center [96, 69] width 68 height 12
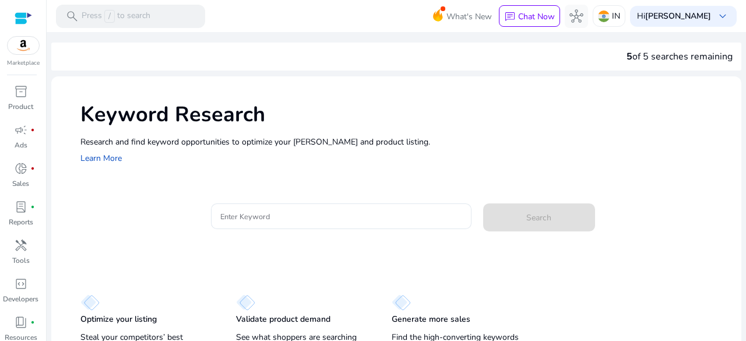
click at [442, 128] on div "Keyword Research Research and find keyword opportunities to optimize your ad ca…" at bounding box center [396, 132] width 690 height 112
click at [270, 218] on input "Enter Keyword" at bounding box center [341, 216] width 242 height 13
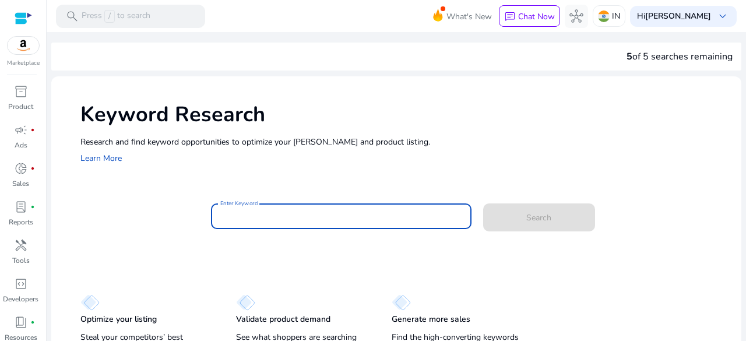
paste input "**********"
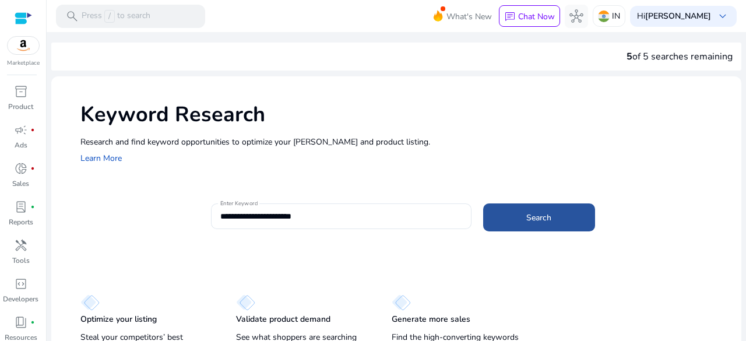
click at [529, 217] on span "Search" at bounding box center [538, 218] width 25 height 12
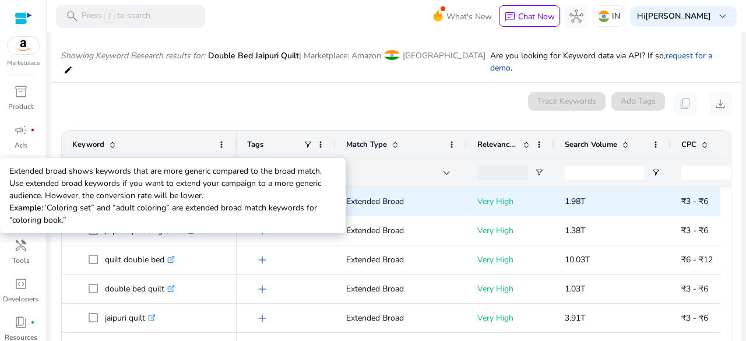
scroll to position [139, 0]
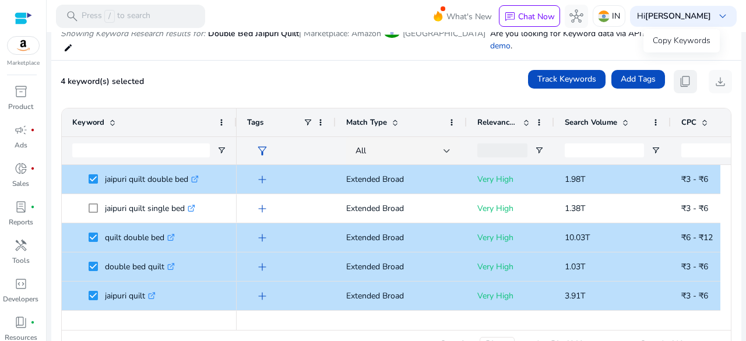
click at [679, 75] on span "content_copy" at bounding box center [685, 82] width 14 height 14
click at [689, 70] on button "content_copy" at bounding box center [685, 81] width 23 height 23
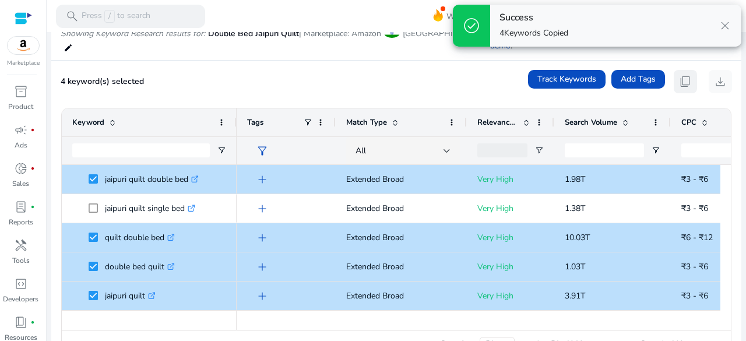
click at [689, 70] on button "content_copy" at bounding box center [685, 81] width 23 height 23
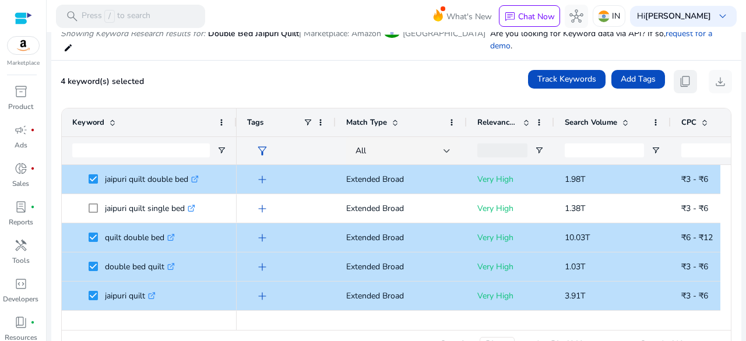
click at [689, 70] on button "content_copy" at bounding box center [685, 81] width 23 height 23
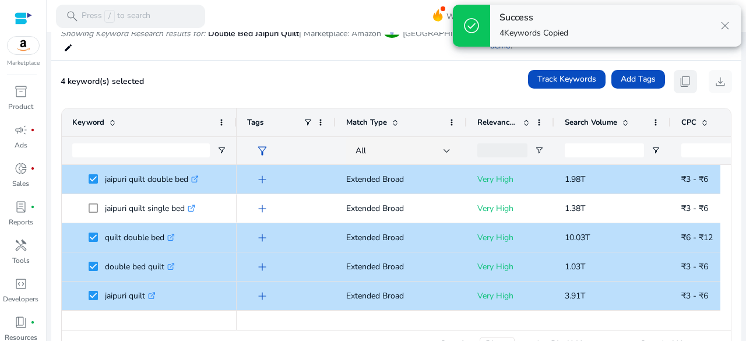
click at [689, 70] on button "content_copy" at bounding box center [685, 81] width 23 height 23
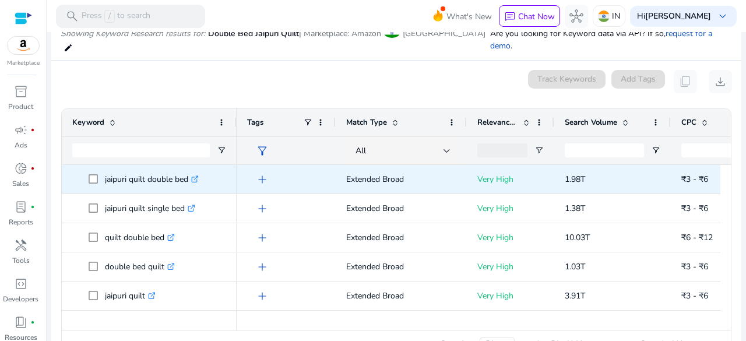
click at [131, 167] on p "jaipuri quilt double bed .st0{fill:#2c8af8}" at bounding box center [152, 179] width 94 height 24
copy p "jaipuri quilt double bed"
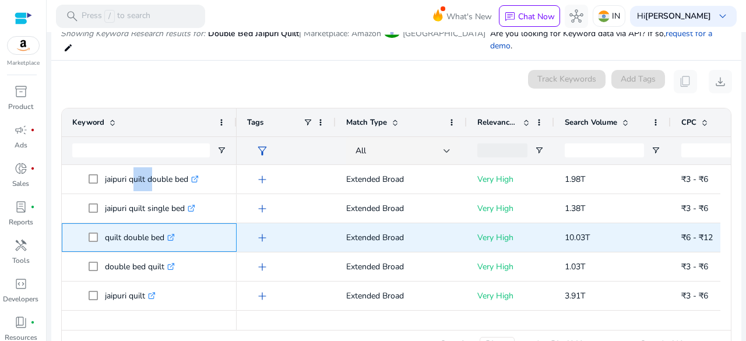
click at [130, 226] on p "quilt double bed .st0{fill:#2c8af8}" at bounding box center [140, 238] width 70 height 24
copy p "quilt double bed"
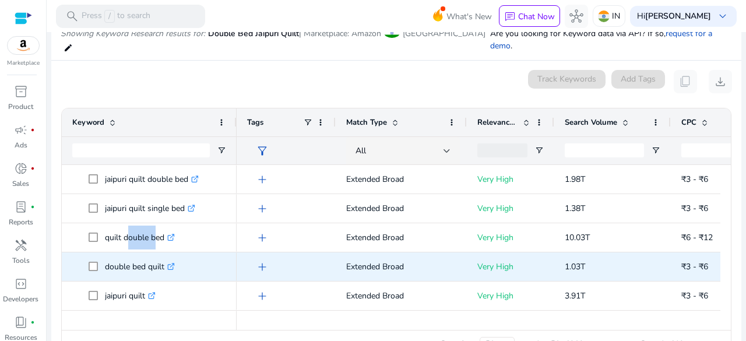
click at [136, 255] on p "double bed quilt .st0{fill:#2c8af8}" at bounding box center [140, 267] width 70 height 24
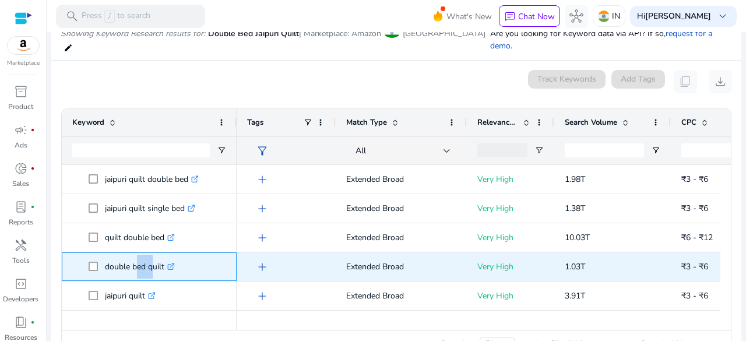
click at [136, 255] on p "double bed quilt .st0{fill:#2c8af8}" at bounding box center [140, 267] width 70 height 24
copy p "double bed quilt"
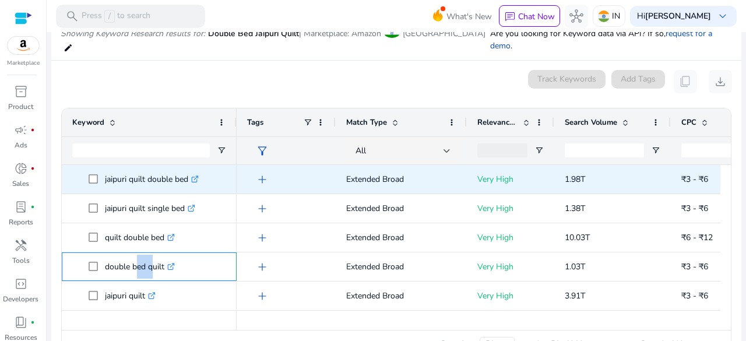
scroll to position [0, 0]
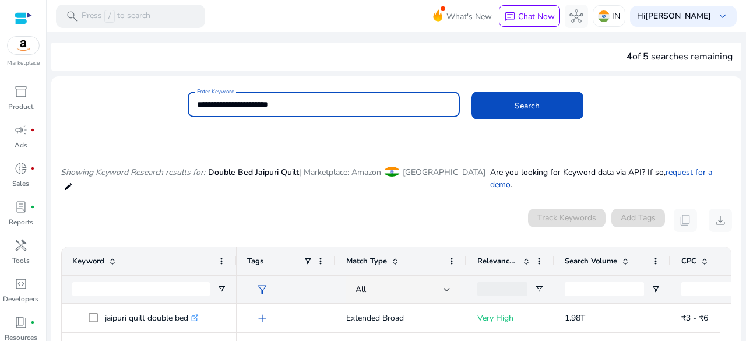
drag, startPoint x: 264, startPoint y: 105, endPoint x: 195, endPoint y: 103, distance: 68.8
click at [199, 104] on input "**********" at bounding box center [324, 104] width 254 height 13
paste input "**********"
drag, startPoint x: 213, startPoint y: 101, endPoint x: 144, endPoint y: 101, distance: 68.8
click at [144, 101] on div "**********" at bounding box center [391, 111] width 681 height 38
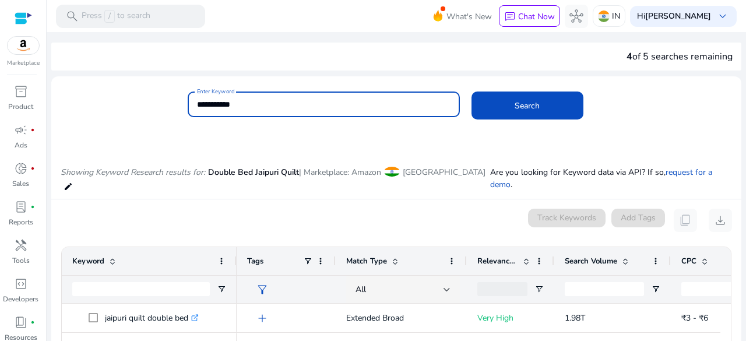
click at [268, 105] on input "**********" at bounding box center [324, 104] width 254 height 13
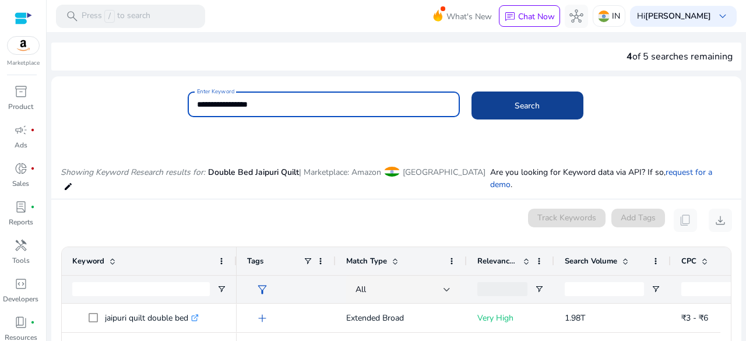
click at [558, 108] on span at bounding box center [528, 106] width 112 height 28
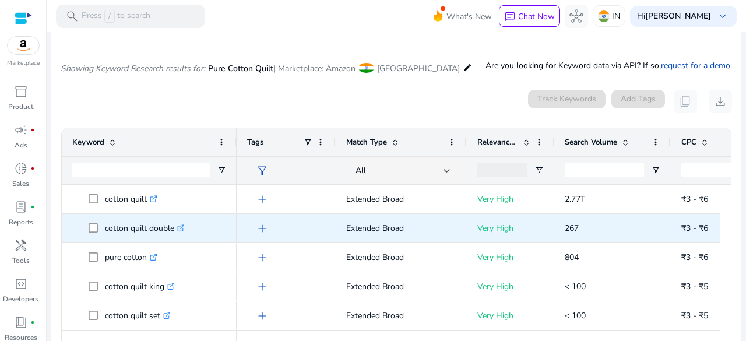
scroll to position [139, 0]
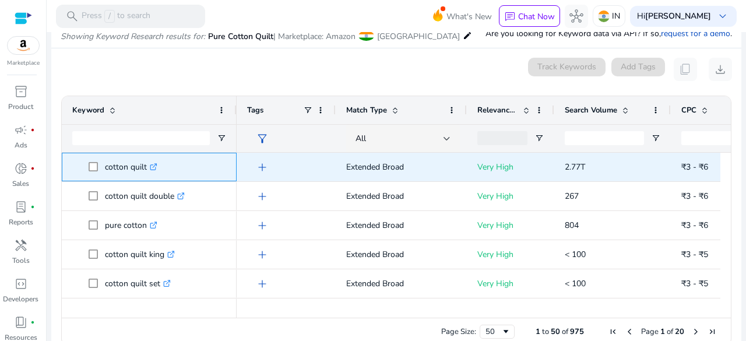
click at [127, 164] on p "cotton quilt .st0{fill:#2c8af8}" at bounding box center [131, 167] width 52 height 24
copy p "cotton quilt"
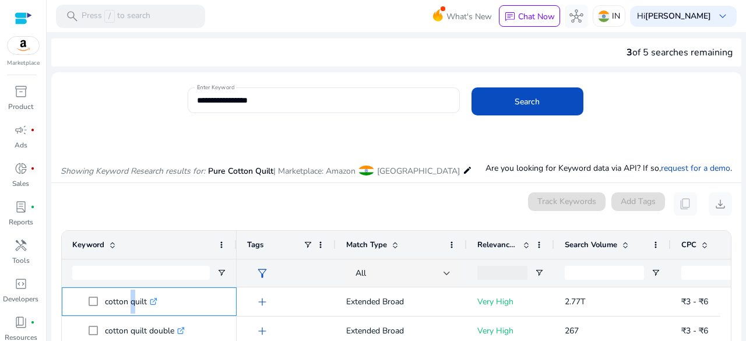
scroll to position [0, 0]
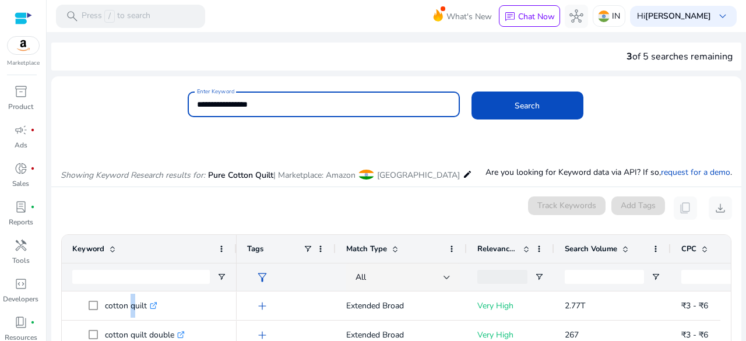
click at [262, 104] on input "**********" at bounding box center [324, 104] width 254 height 13
paste input
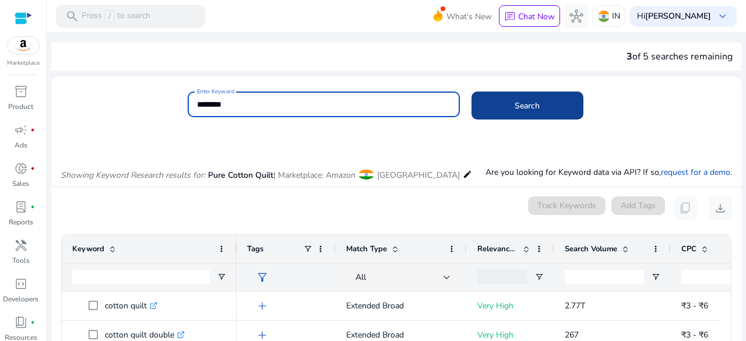
click at [495, 114] on span at bounding box center [528, 106] width 112 height 28
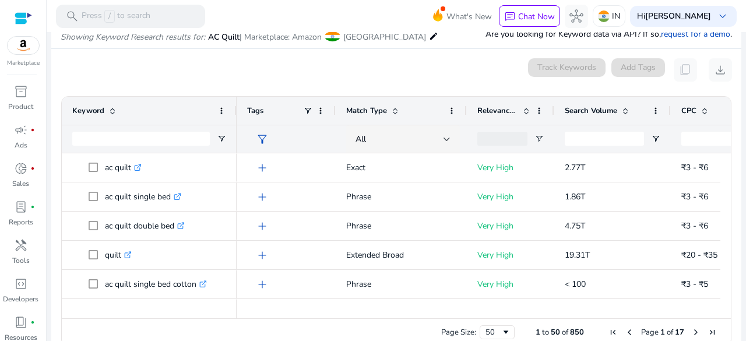
scroll to position [139, 0]
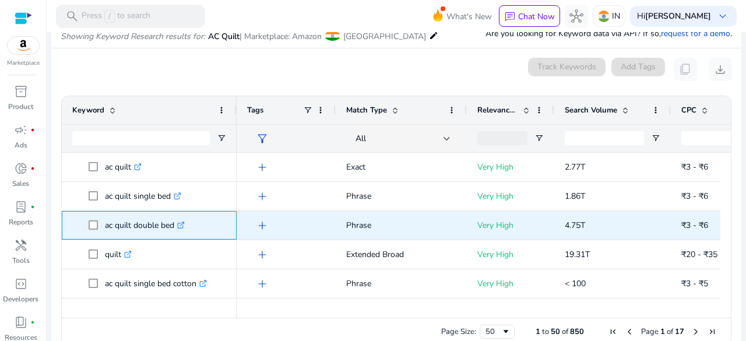
click at [140, 223] on p "ac quilt double bed .st0{fill:#2c8af8}" at bounding box center [145, 225] width 80 height 24
copy p "ac quilt double bed"
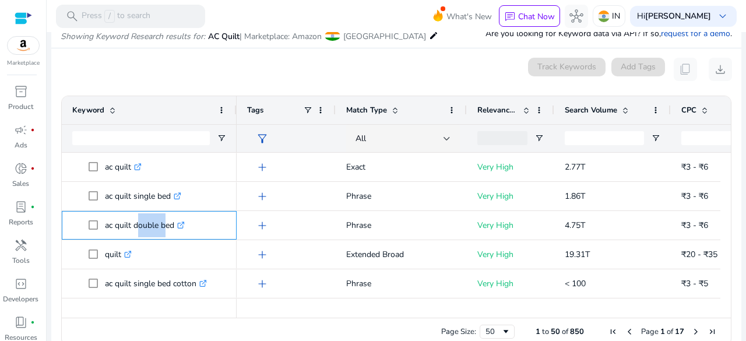
scroll to position [0, 0]
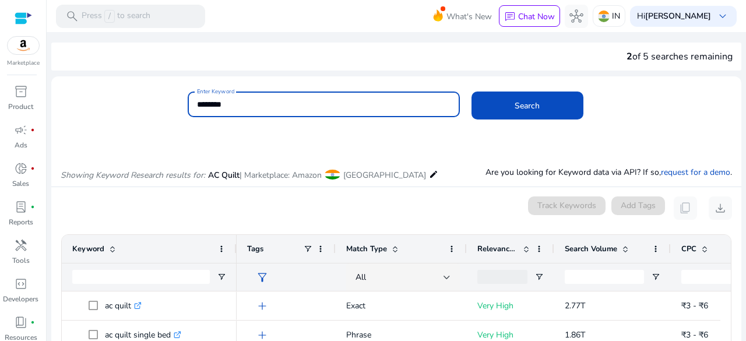
drag, startPoint x: 208, startPoint y: 105, endPoint x: 115, endPoint y: 99, distance: 92.9
click at [152, 100] on div "Enter Keyword ******** Search" at bounding box center [391, 111] width 681 height 38
type input "*****"
click at [472, 92] on button "Search" at bounding box center [528, 106] width 112 height 28
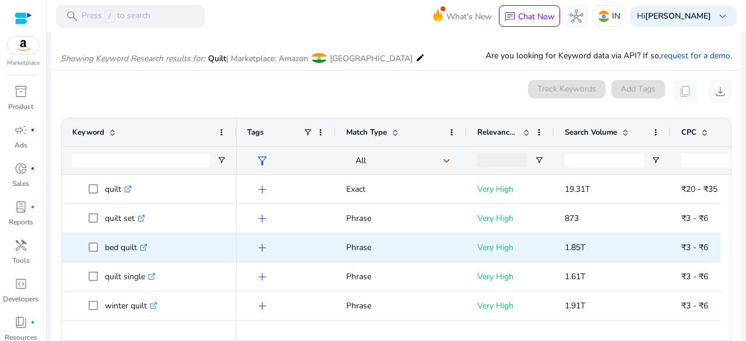
scroll to position [139, 0]
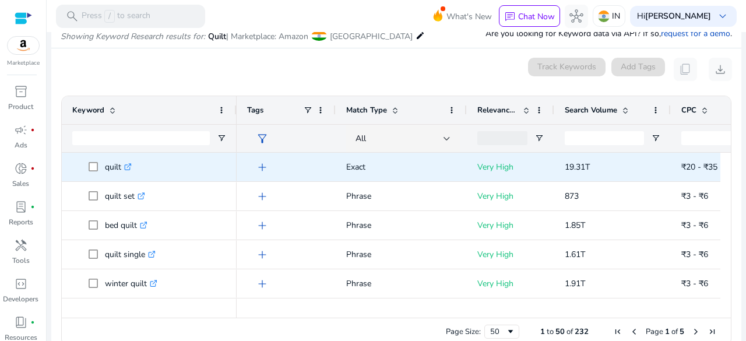
click at [109, 165] on p "quilt .st0{fill:#2c8af8}" at bounding box center [118, 167] width 27 height 24
copy p "quilt"
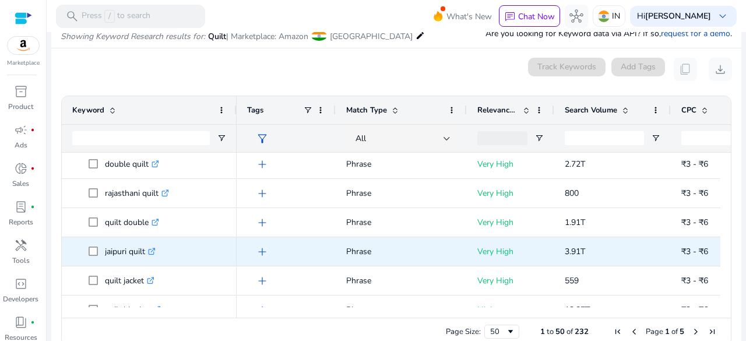
scroll to position [233, 0]
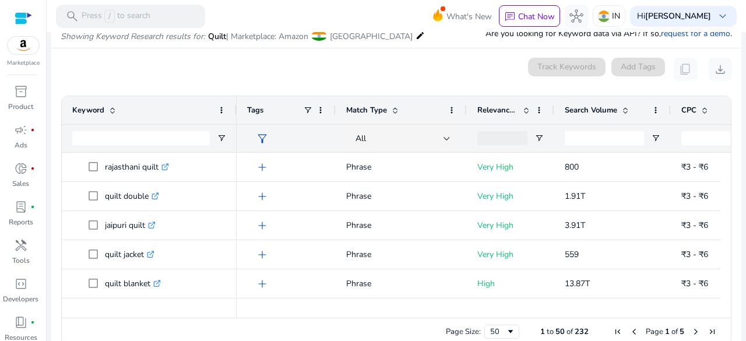
click at [611, 108] on span "Search Volume" at bounding box center [591, 110] width 52 height 10
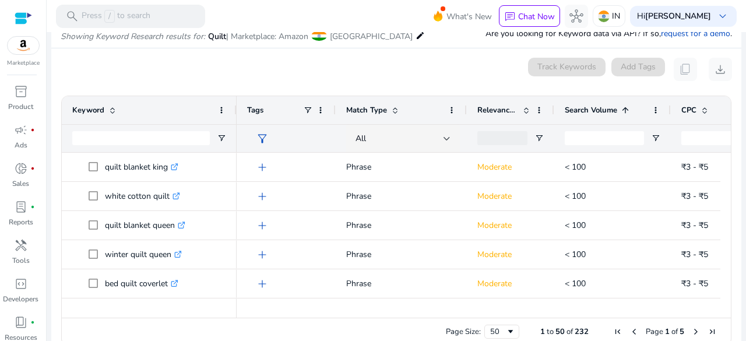
click at [596, 110] on span "Search Volume" at bounding box center [591, 110] width 52 height 10
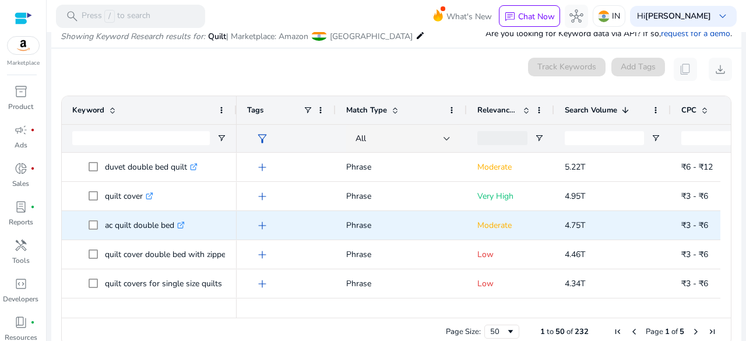
scroll to position [0, 0]
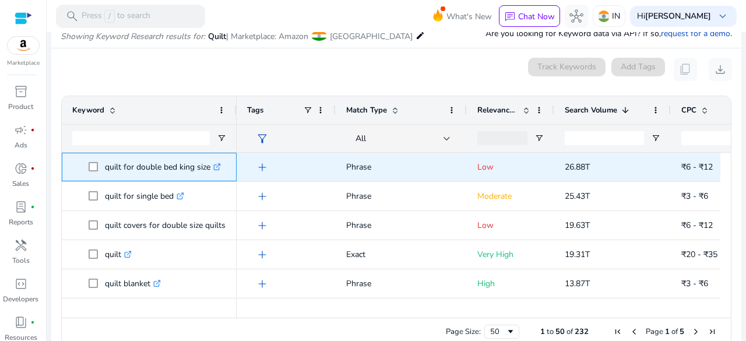
click at [141, 164] on p "quilt for double bed king size .st0{fill:#2c8af8}" at bounding box center [163, 167] width 116 height 24
copy p "quilt for double bed king size"
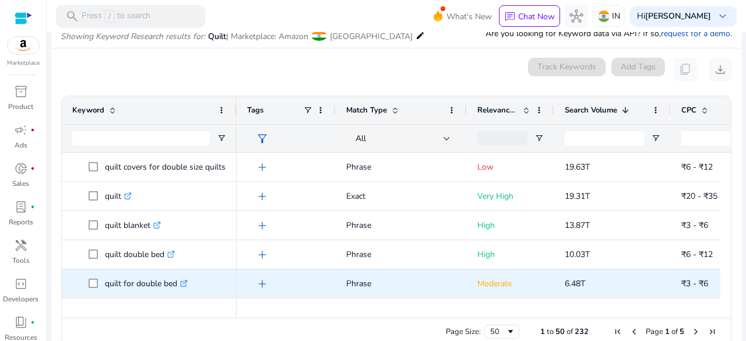
scroll to position [117, 0]
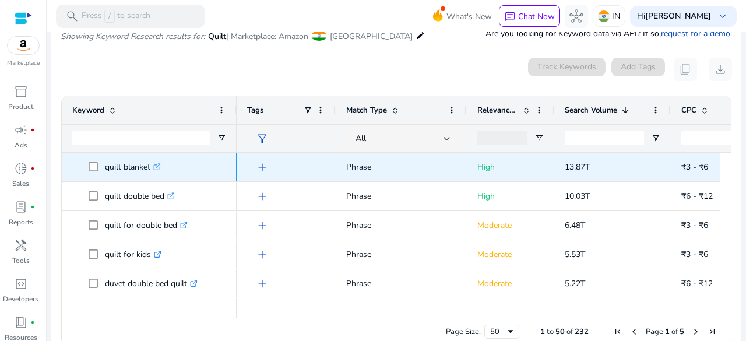
click at [126, 165] on p "quilt blanket .st0{fill:#2c8af8}" at bounding box center [133, 167] width 56 height 24
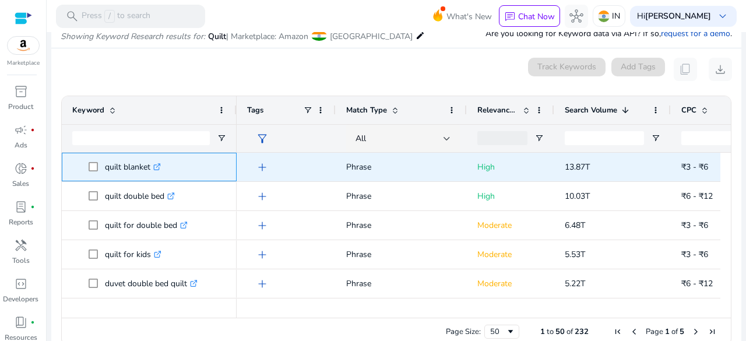
click at [126, 165] on p "quilt blanket .st0{fill:#2c8af8}" at bounding box center [133, 167] width 56 height 24
copy p "quilt blanket"
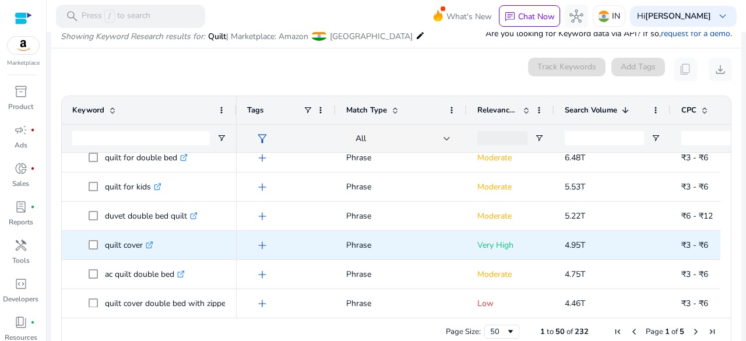
scroll to position [0, 0]
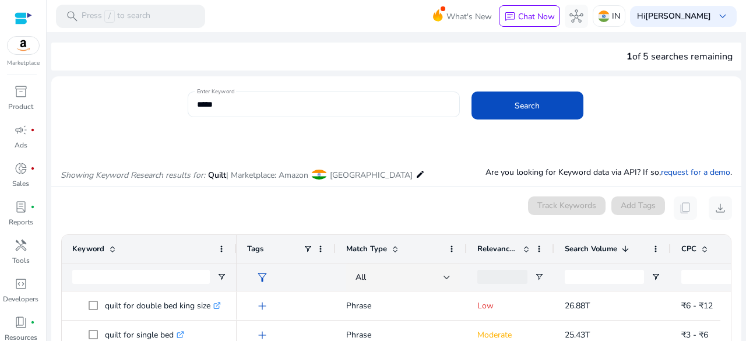
click at [232, 103] on input "*****" at bounding box center [324, 104] width 254 height 13
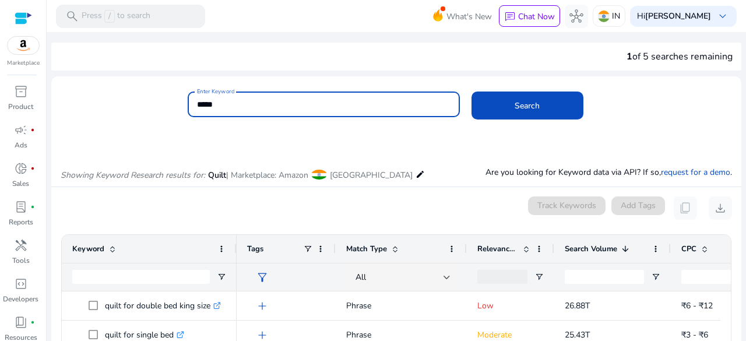
click at [197, 105] on input "*****" at bounding box center [324, 104] width 254 height 13
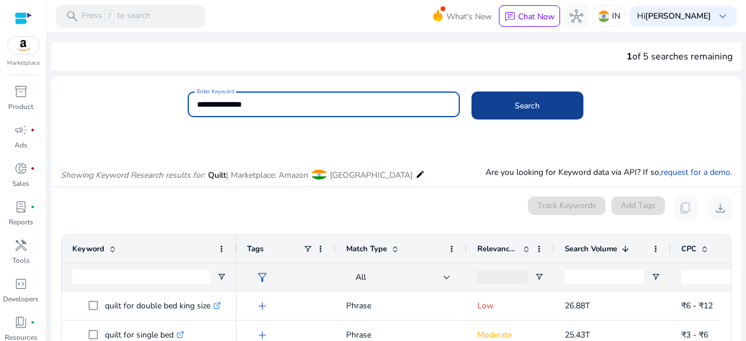
type input "**********"
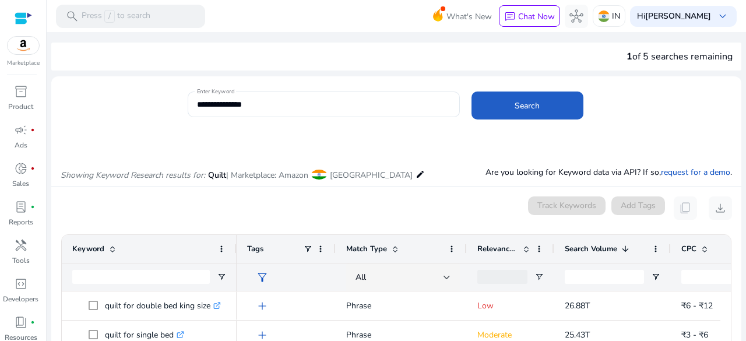
drag, startPoint x: 558, startPoint y: 117, endPoint x: 555, endPoint y: 123, distance: 6.5
click at [558, 118] on span at bounding box center [528, 106] width 112 height 28
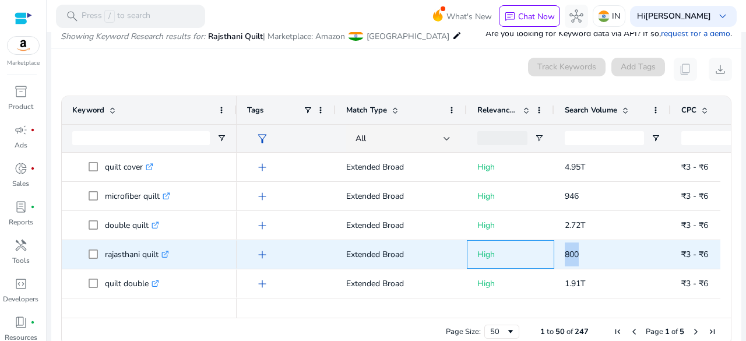
drag, startPoint x: 553, startPoint y: 251, endPoint x: 604, endPoint y: 253, distance: 50.7
click at [604, 253] on div "add Extended Broad High 800 ₹3 - ₹6 9" at bounding box center [629, 254] width 784 height 29
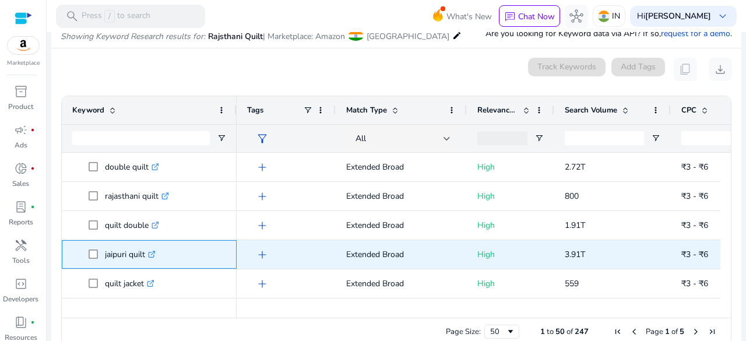
click at [117, 251] on p "jaipuri quilt .st0{fill:#2c8af8}" at bounding box center [130, 254] width 51 height 24
copy p "jaipuri quilt"
click at [124, 252] on p "jaipuri quilt .st0{fill:#2c8af8}" at bounding box center [130, 254] width 51 height 24
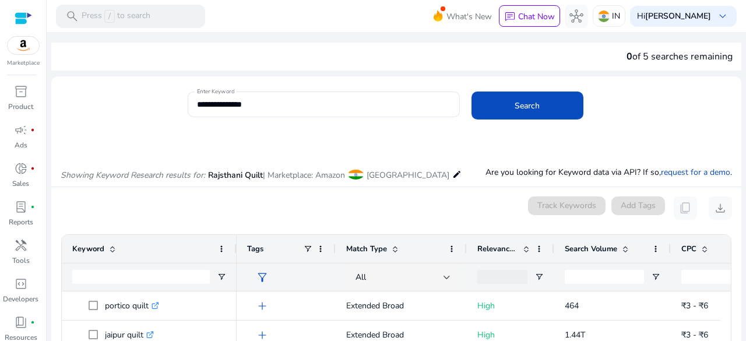
click at [634, 61] on div "0 of 5 searches remaining" at bounding box center [680, 57] width 106 height 14
click at [600, 64] on div "0 of 5 searches remaining" at bounding box center [396, 57] width 690 height 28
drag, startPoint x: 606, startPoint y: 60, endPoint x: 745, endPoint y: 56, distance: 139.4
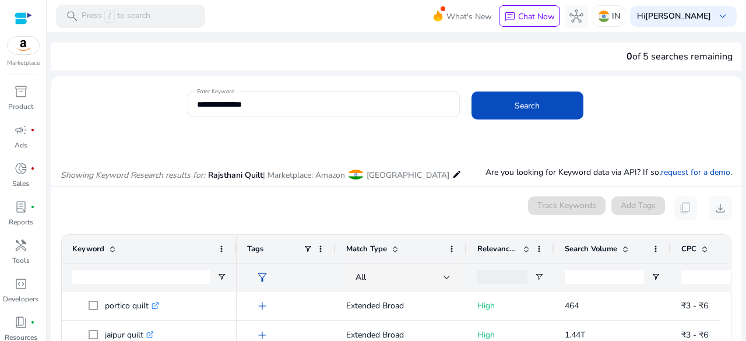
click at [745, 56] on mat-sidenav-content "**********" at bounding box center [396, 170] width 699 height 341
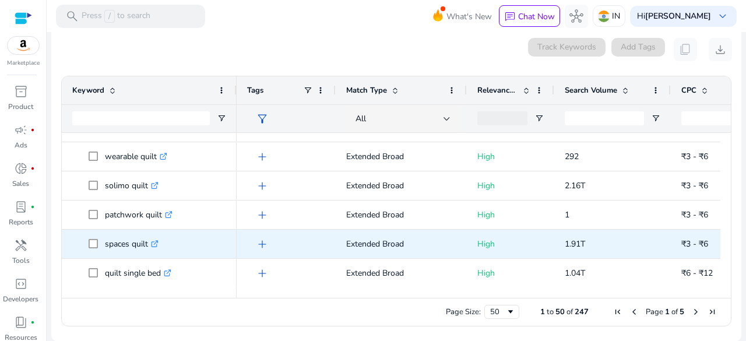
scroll to position [1244, 0]
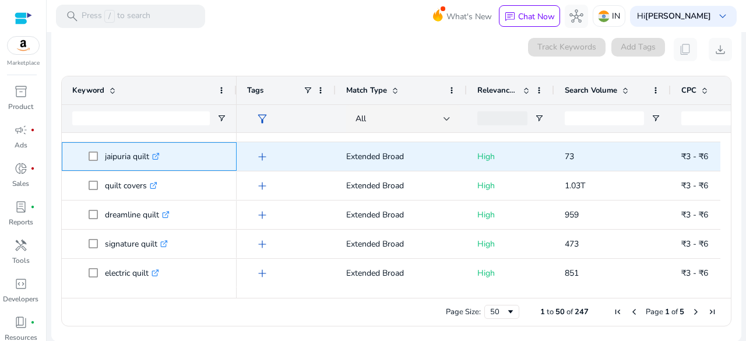
click at [121, 154] on p "jaipuria quilt .st0{fill:#2c8af8}" at bounding box center [132, 157] width 55 height 24
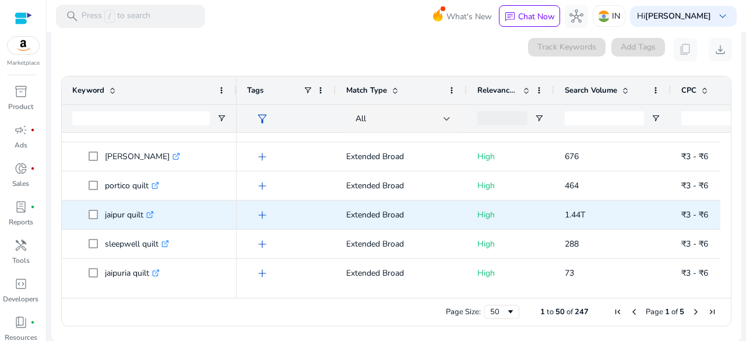
click at [125, 210] on p "jaipur quilt .st0{fill:#2c8af8}" at bounding box center [129, 215] width 49 height 24
copy p "jaipur quilt"
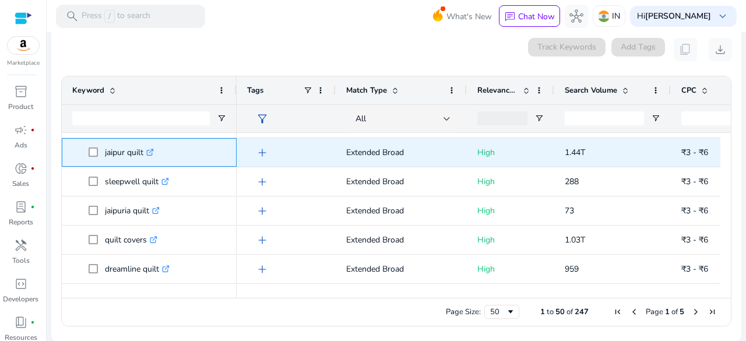
click at [124, 156] on p "jaipur quilt .st0{fill:#2c8af8}" at bounding box center [129, 152] width 49 height 24
